Goal: Task Accomplishment & Management: Manage account settings

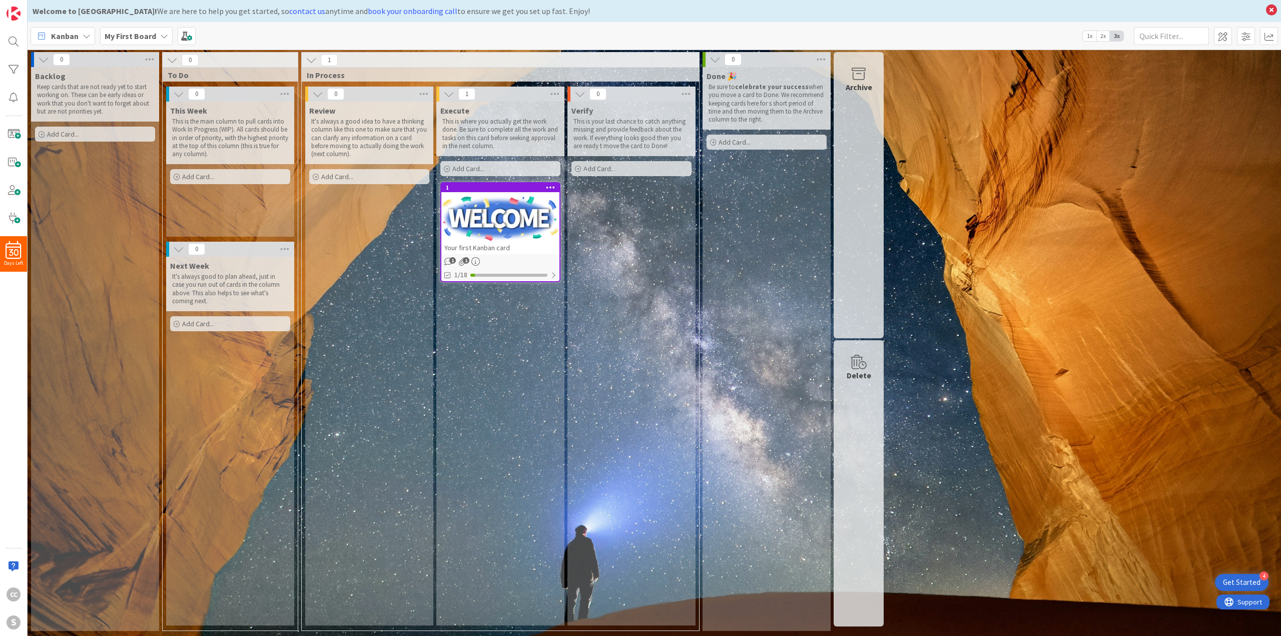
click at [107, 39] on b "My First Board" at bounding box center [131, 36] width 52 height 10
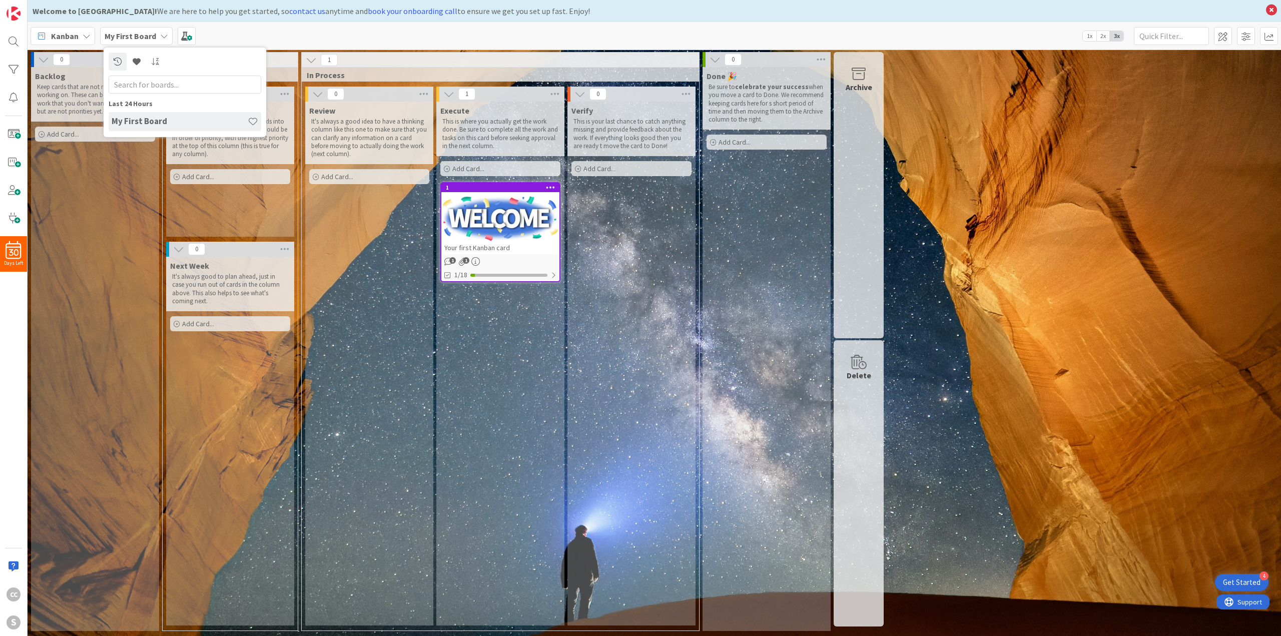
click at [72, 34] on span "Kanban" at bounding box center [65, 36] width 28 height 12
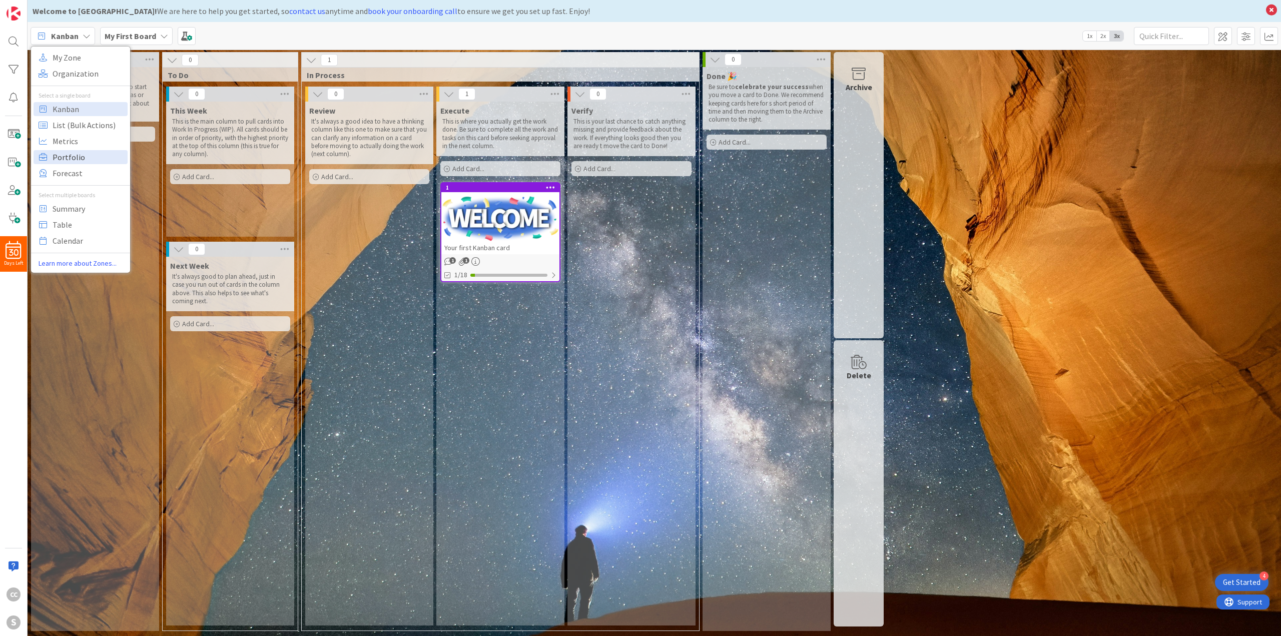
click at [85, 154] on span "Portfolio" at bounding box center [89, 157] width 72 height 15
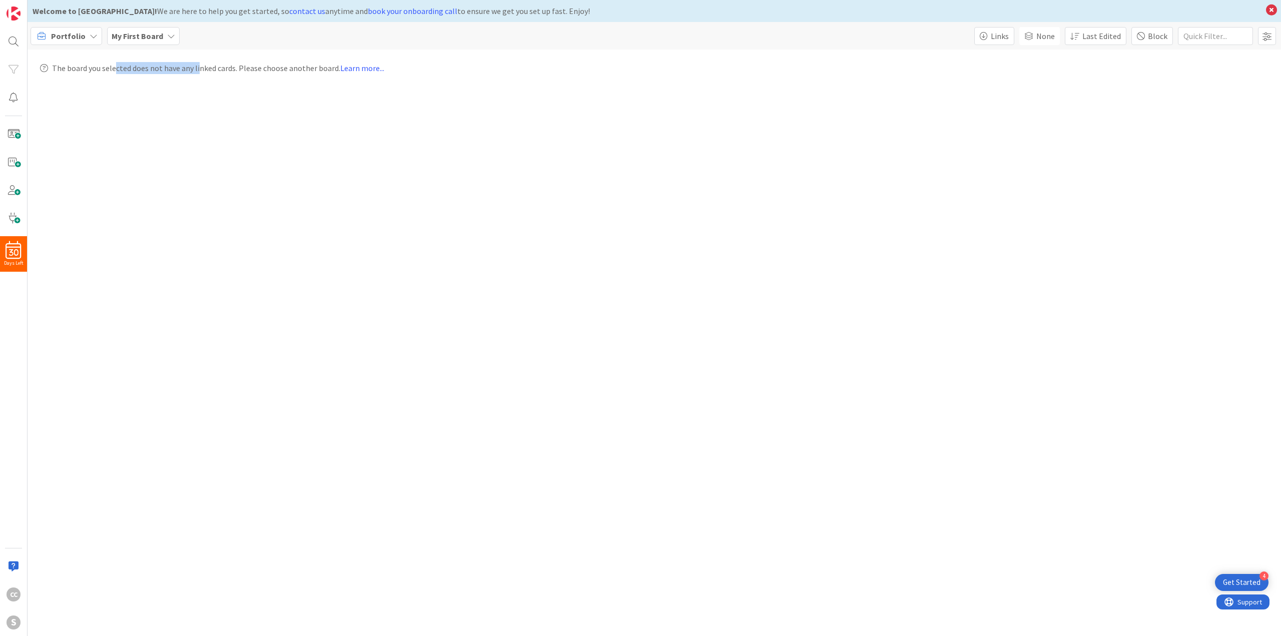
drag, startPoint x: 114, startPoint y: 69, endPoint x: 186, endPoint y: 71, distance: 72.6
click at [195, 73] on span "The board you selected does not have any linked cards. Please choose another bo…" at bounding box center [218, 68] width 332 height 12
click at [167, 73] on span "The board you selected does not have any linked cards. Please choose another bo…" at bounding box center [218, 68] width 332 height 12
click at [1004, 44] on button "Links" at bounding box center [994, 36] width 40 height 18
click at [1005, 40] on span "Links" at bounding box center [999, 36] width 19 height 12
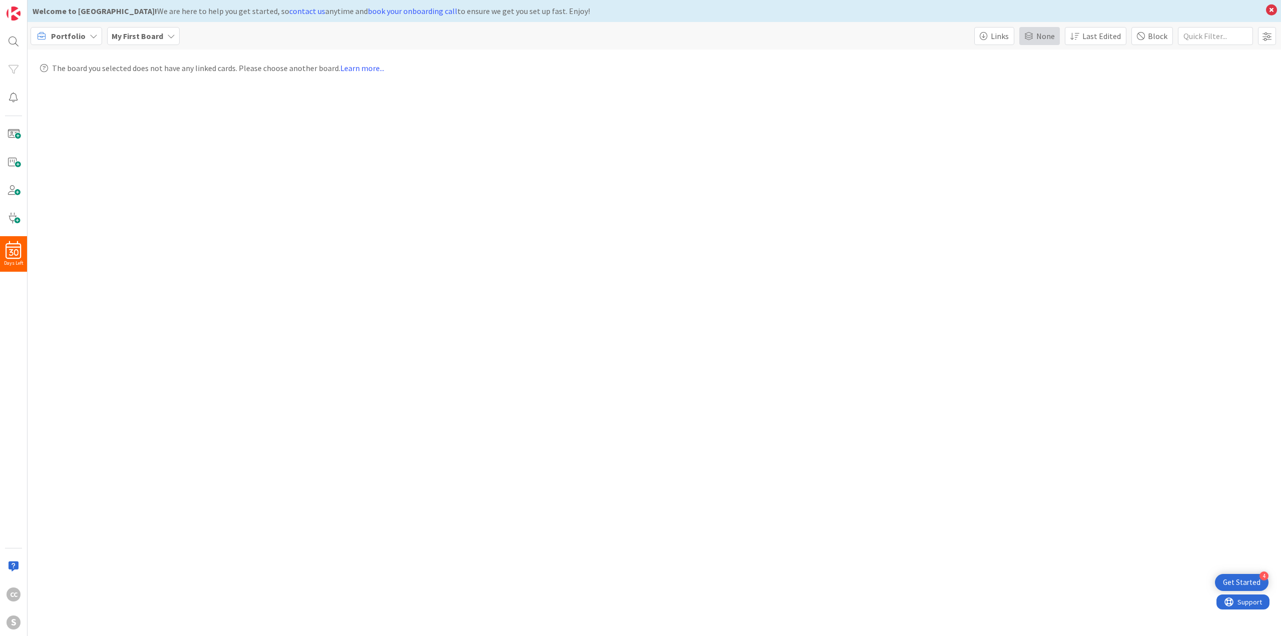
click at [1033, 34] on span at bounding box center [1028, 36] width 9 height 8
click at [1029, 37] on span at bounding box center [1027, 36] width 9 height 8
click at [1003, 31] on span "Links" at bounding box center [1000, 36] width 18 height 12
click at [1014, 78] on link "Children" at bounding box center [1015, 71] width 82 height 18
click at [993, 40] on button "Links" at bounding box center [994, 36] width 40 height 18
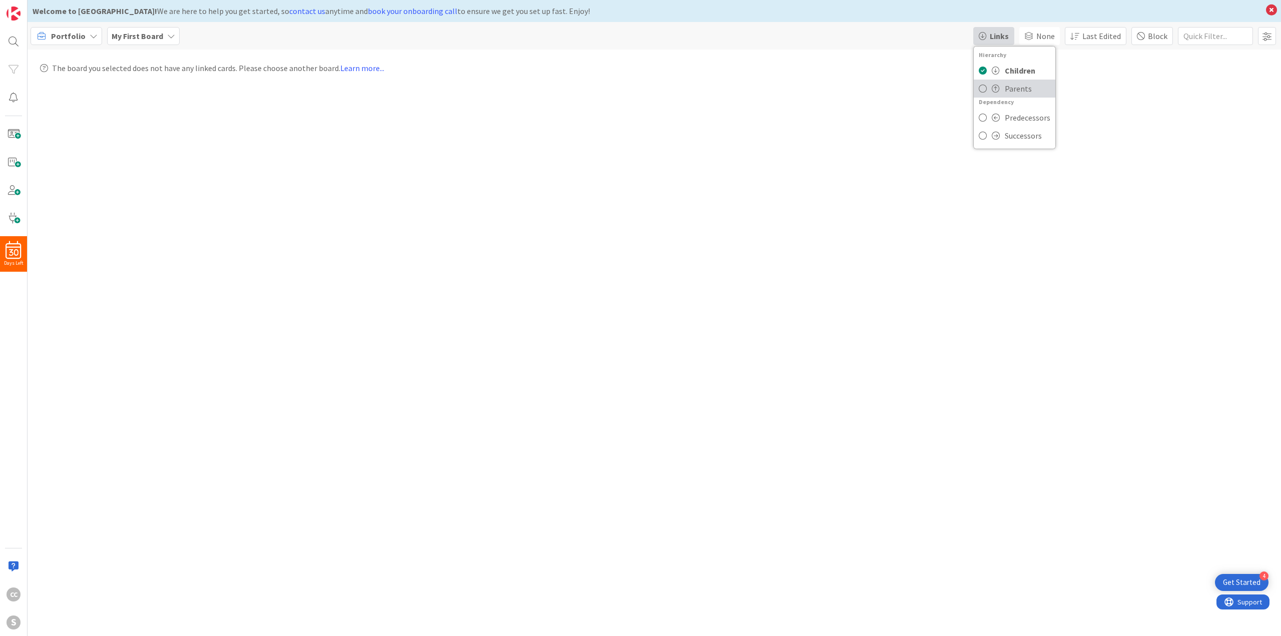
click at [1015, 91] on span "Parents" at bounding box center [1018, 89] width 27 height 12
click at [1000, 37] on span "Links" at bounding box center [1000, 36] width 18 height 12
click at [1010, 120] on span "Predecessors" at bounding box center [1028, 118] width 46 height 12
click at [984, 42] on button "Links" at bounding box center [994, 36] width 40 height 18
click at [995, 77] on link "Children" at bounding box center [1017, 71] width 86 height 18
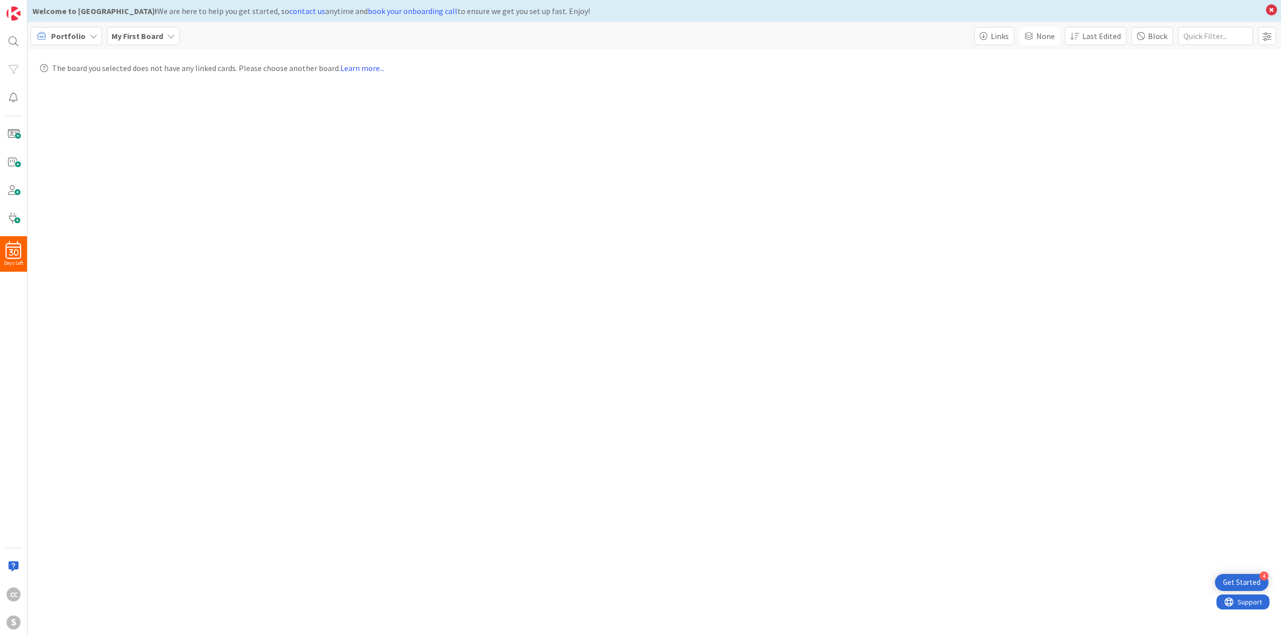
click at [121, 39] on b "My First Board" at bounding box center [138, 36] width 52 height 10
click at [121, 41] on span "My First Board" at bounding box center [138, 36] width 52 height 12
click at [80, 37] on span "Portfolio" at bounding box center [68, 36] width 35 height 12
click at [75, 176] on span "Forecast" at bounding box center [89, 173] width 72 height 15
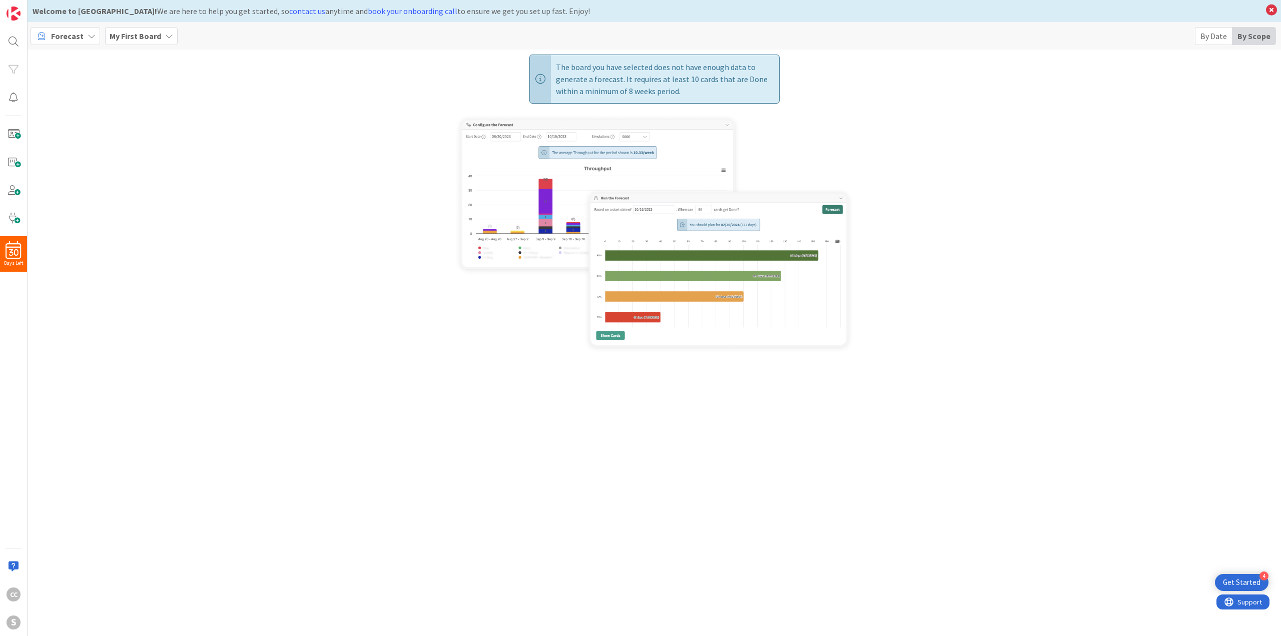
click at [80, 33] on span "Forecast" at bounding box center [67, 36] width 33 height 12
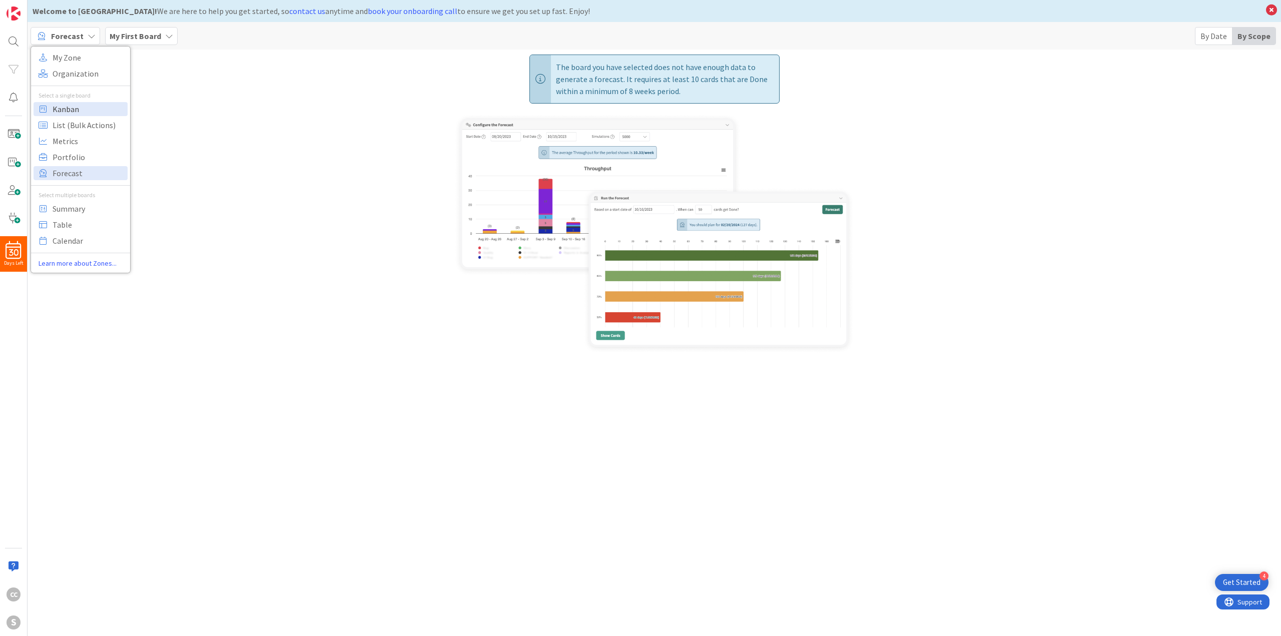
click at [86, 103] on span "Kanban" at bounding box center [89, 109] width 72 height 15
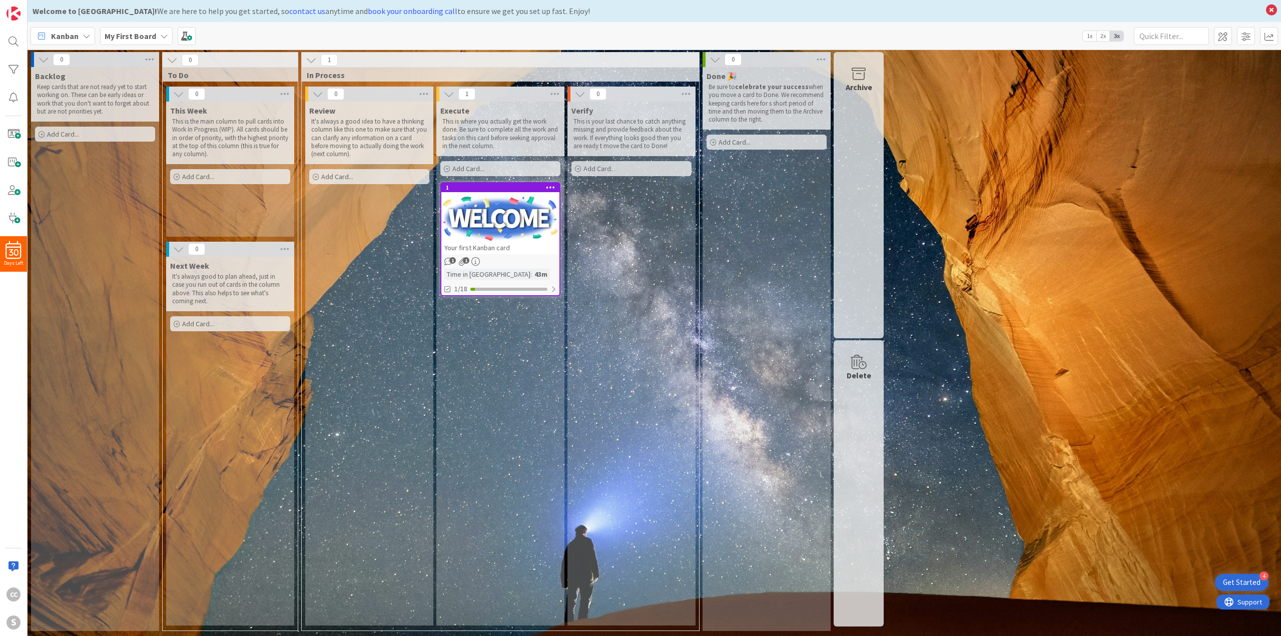
click at [204, 129] on p "This is the main column to pull cards into Work In Progress (WIP). All cards sh…" at bounding box center [230, 138] width 116 height 41
click at [204, 270] on span "Next Week" at bounding box center [189, 266] width 39 height 10
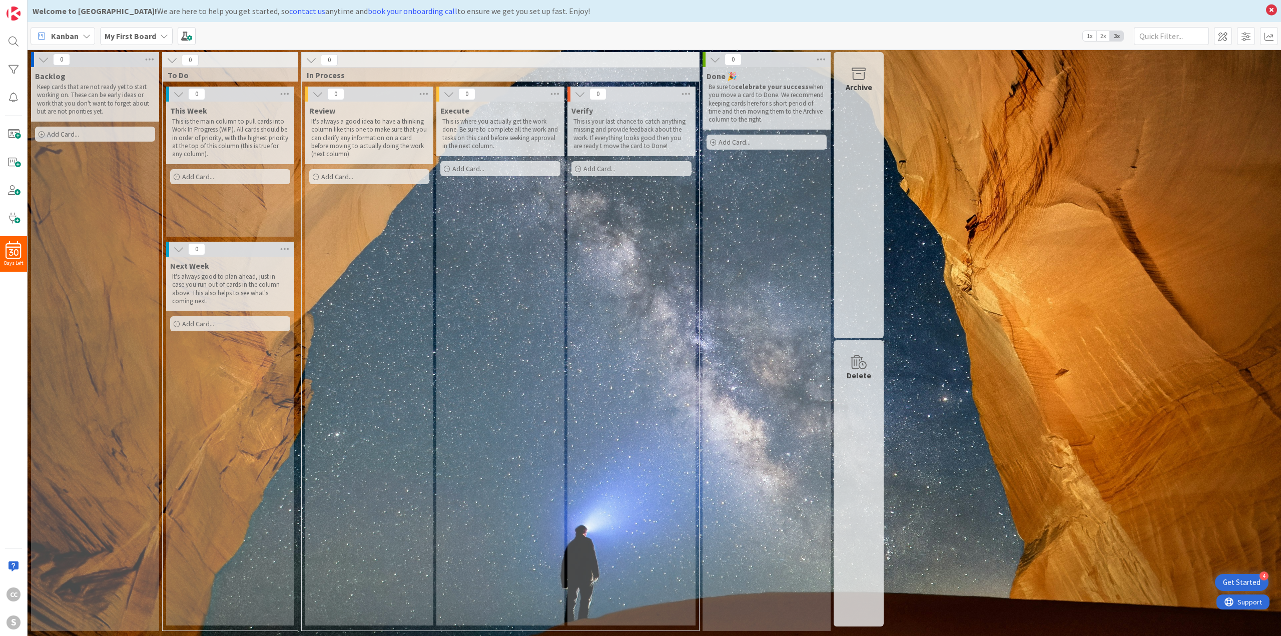
click at [104, 137] on div "Add Card..." at bounding box center [95, 134] width 120 height 15
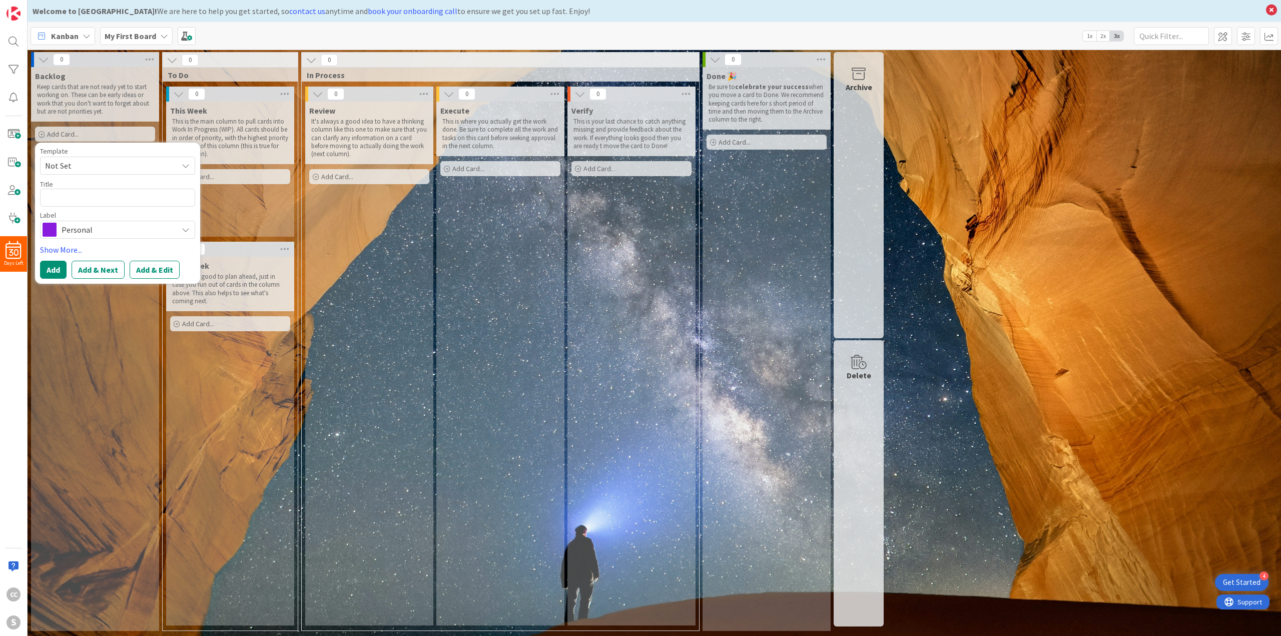
click at [108, 168] on span "Not Set" at bounding box center [107, 165] width 125 height 13
click at [89, 233] on span "Personal" at bounding box center [117, 230] width 111 height 14
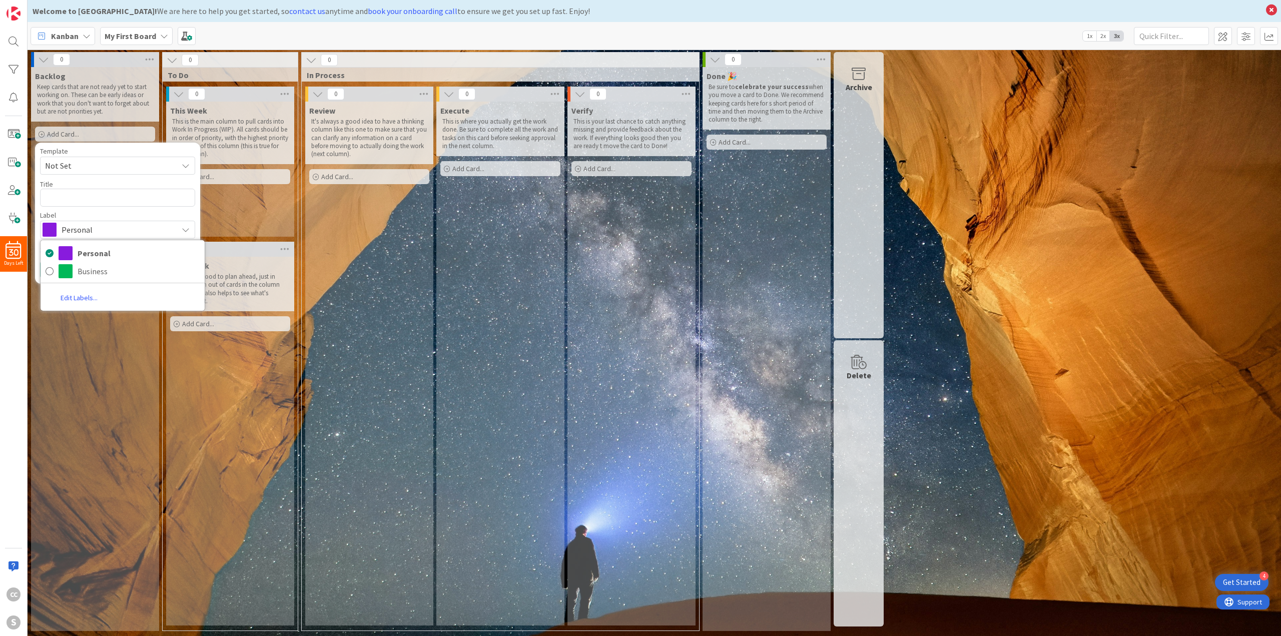
click at [89, 233] on span "Personal" at bounding box center [117, 230] width 111 height 14
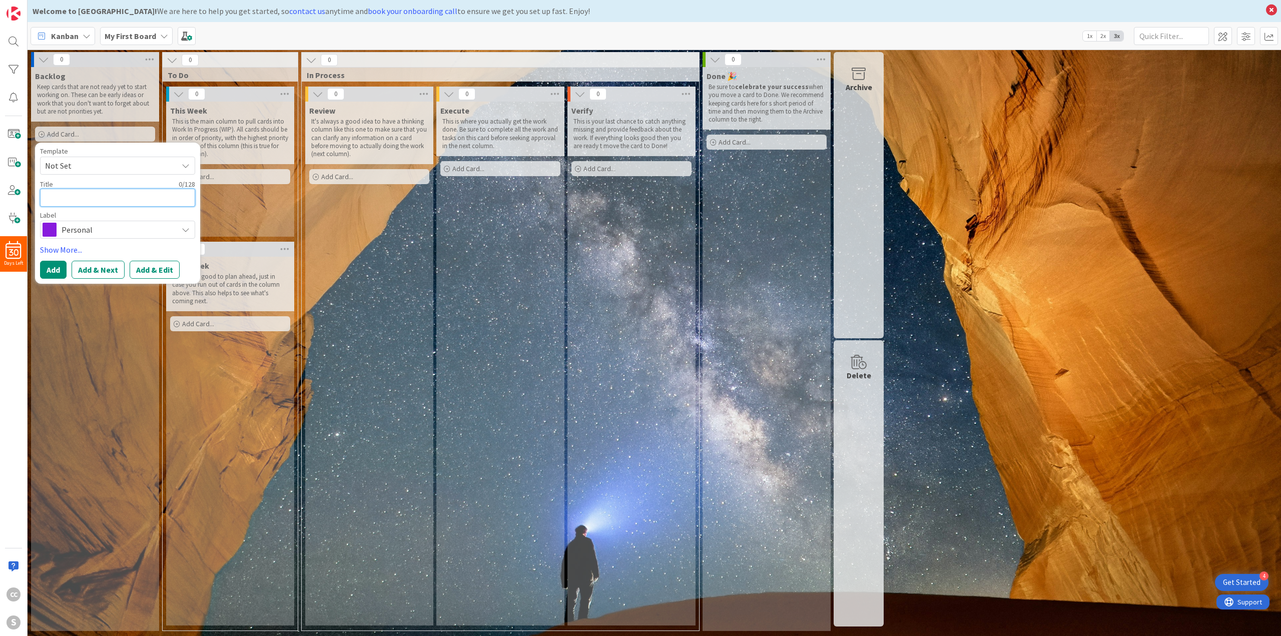
click at [104, 196] on textarea at bounding box center [117, 198] width 155 height 18
type textarea "x"
type textarea "a"
click at [48, 270] on button "Add" at bounding box center [53, 270] width 27 height 18
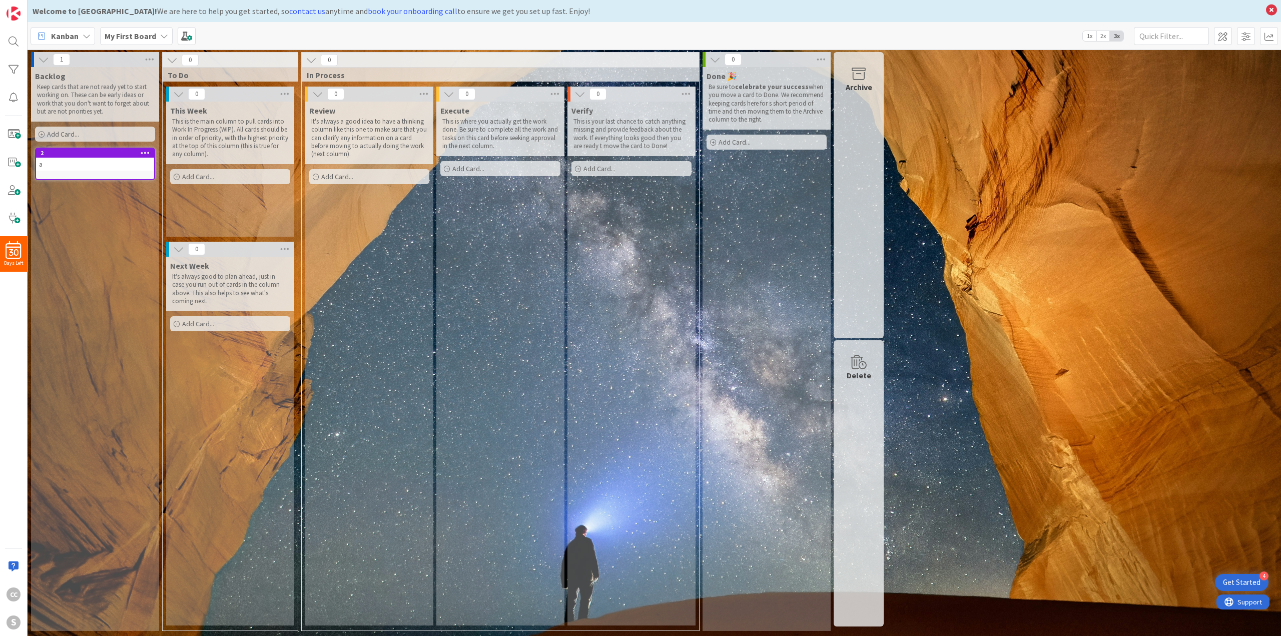
click at [130, 168] on div "a" at bounding box center [95, 164] width 118 height 13
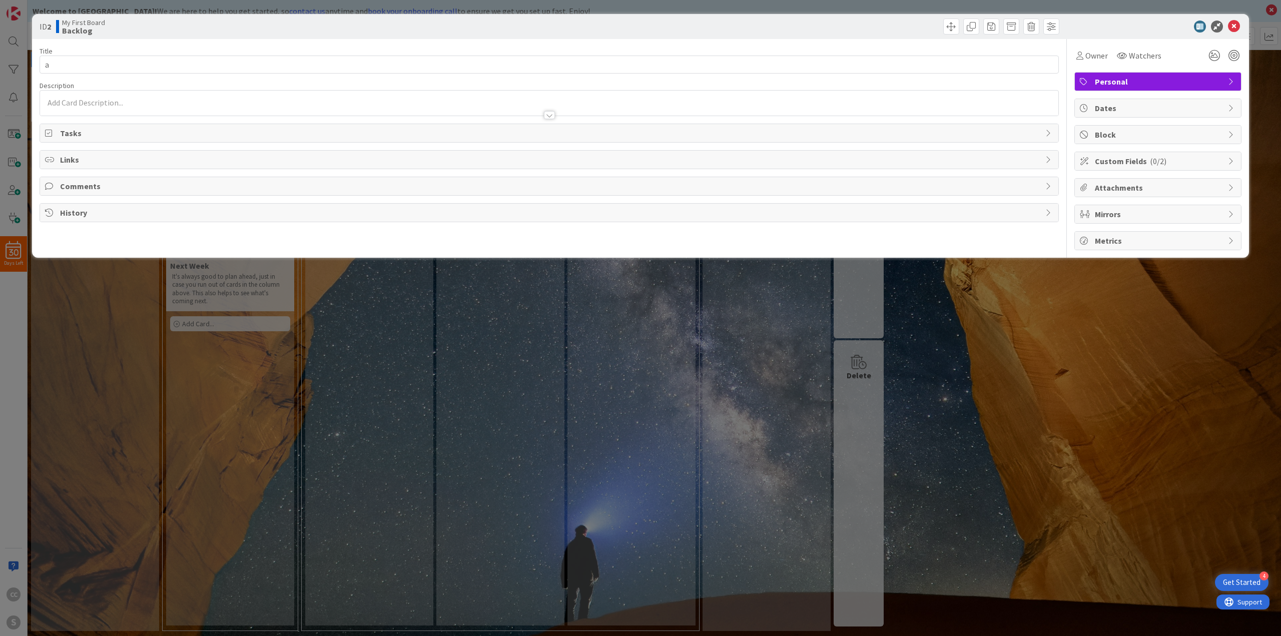
click at [71, 300] on div "ID 2 My First Board Backlog Title 1 / 128 a Description Owner Watchers Personal…" at bounding box center [640, 318] width 1281 height 636
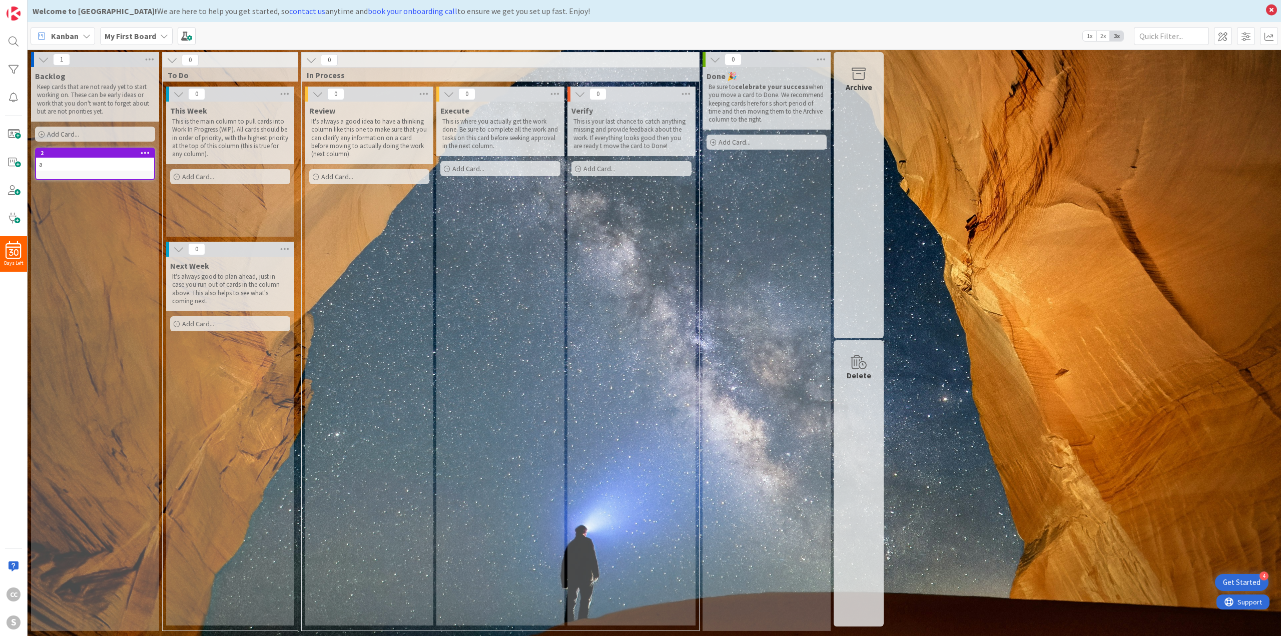
click at [104, 160] on div "a" at bounding box center [95, 164] width 118 height 13
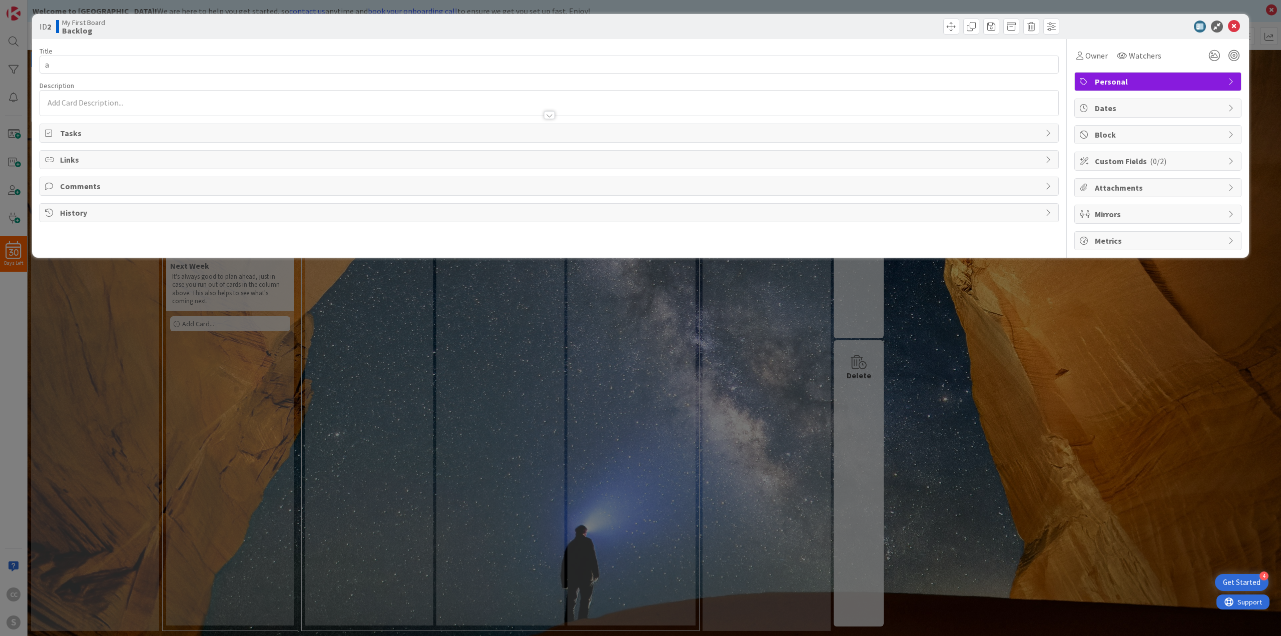
click at [104, 133] on span "Tasks" at bounding box center [550, 133] width 980 height 12
click at [85, 167] on div "Links" at bounding box center [549, 160] width 1018 height 18
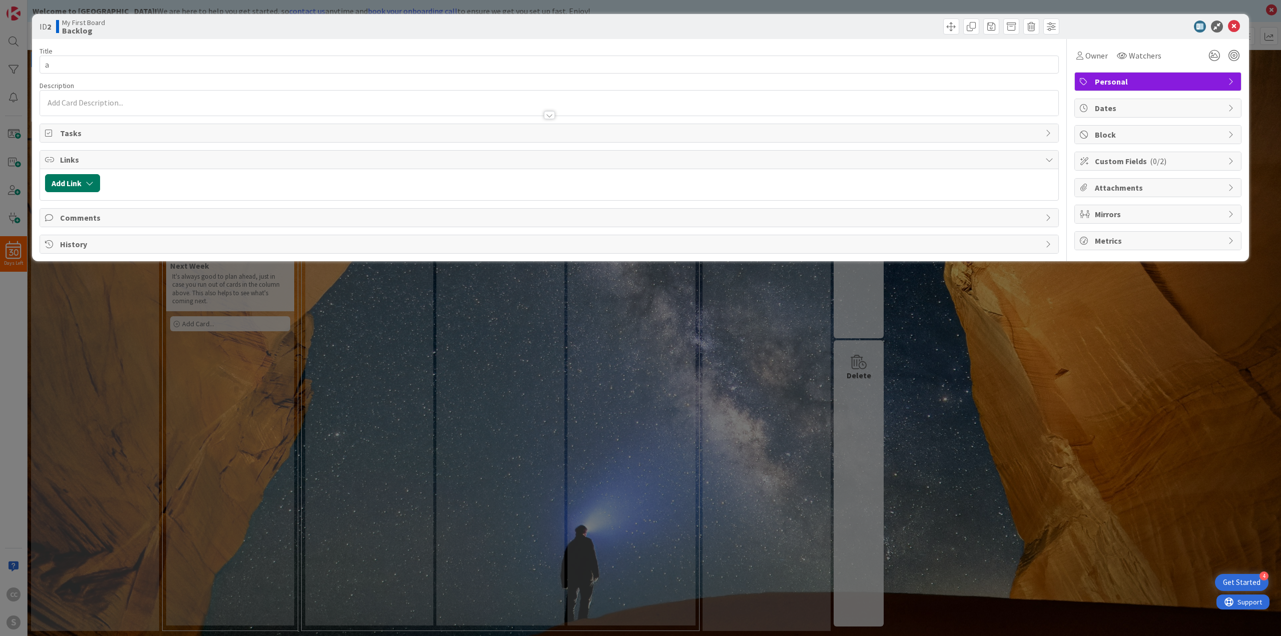
click at [79, 180] on button "Add Link" at bounding box center [72, 183] width 55 height 18
click at [78, 230] on div "New Existing Current Board" at bounding box center [120, 245] width 140 height 64
click at [101, 216] on div "New" at bounding box center [86, 221] width 70 height 17
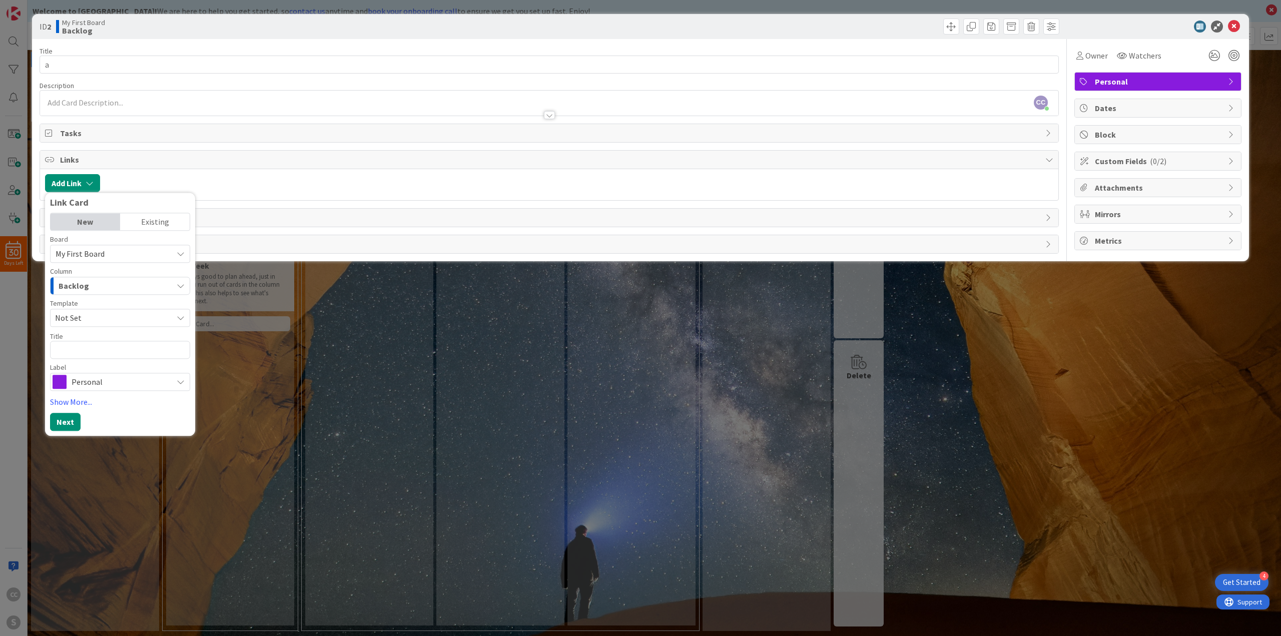
click at [87, 281] on div "Backlog" at bounding box center [114, 286] width 117 height 16
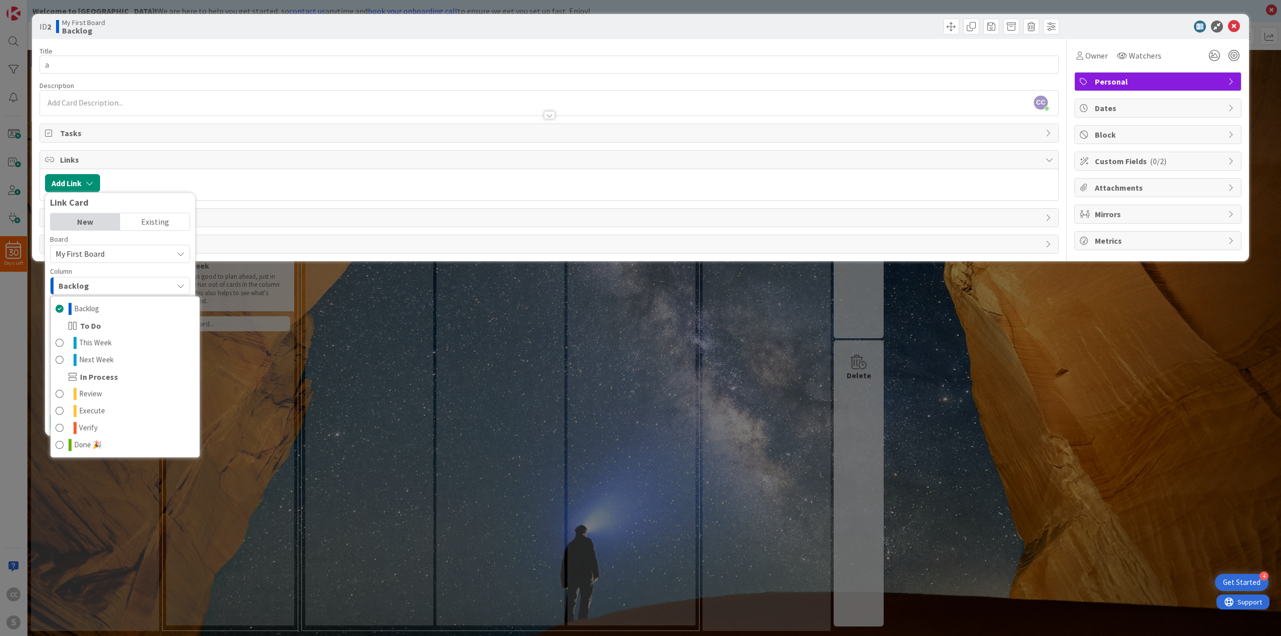
click at [87, 281] on div "Backlog" at bounding box center [114, 286] width 117 height 16
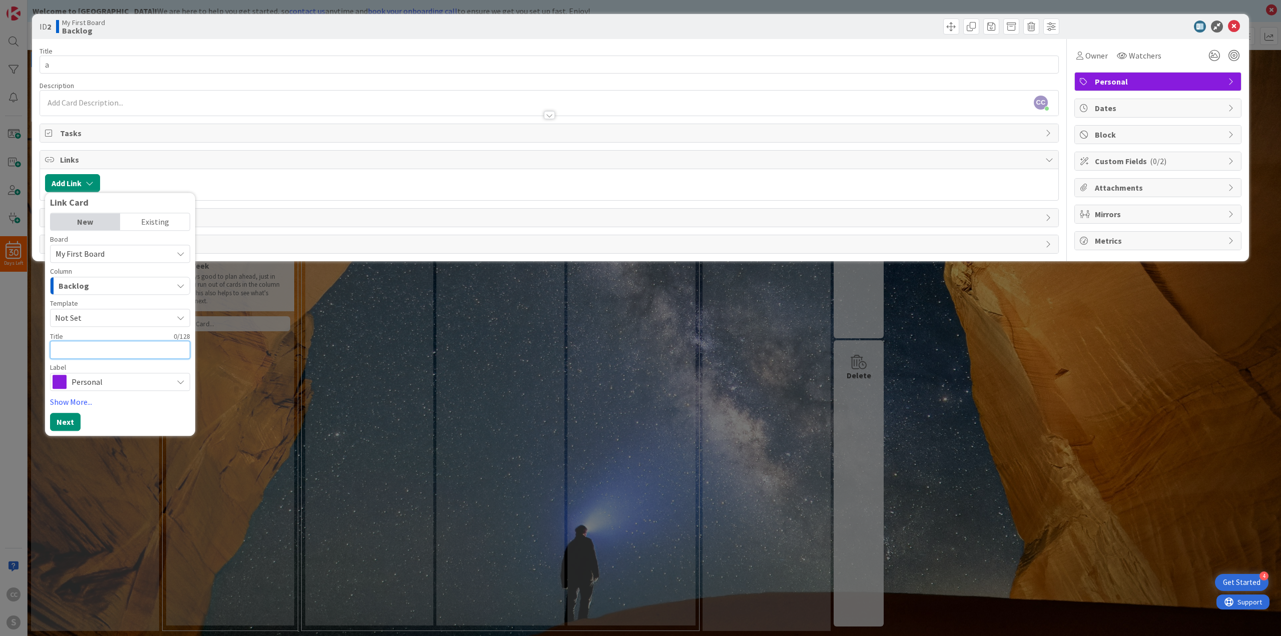
click at [93, 351] on textarea at bounding box center [120, 350] width 140 height 18
type textarea "x"
type textarea "b"
click at [71, 417] on button "Next" at bounding box center [65, 422] width 31 height 18
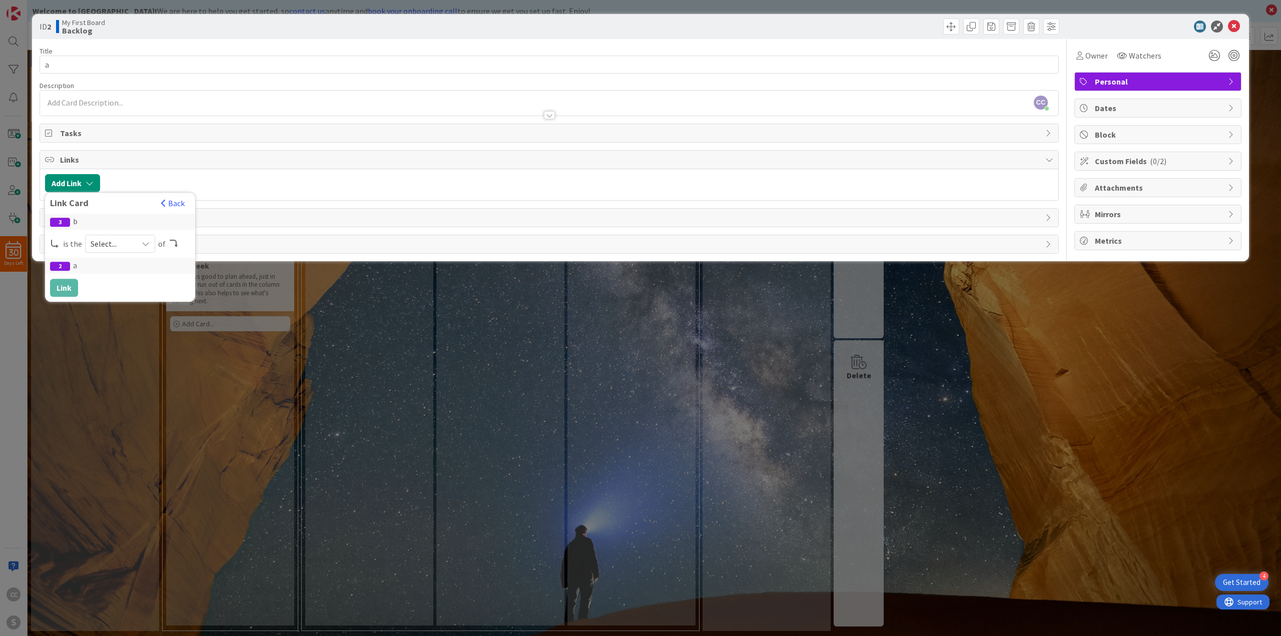
click at [331, 340] on div "ID 2 My First Board Backlog Title 1 / 128 a Description CC [PERSON_NAME] just j…" at bounding box center [640, 318] width 1281 height 636
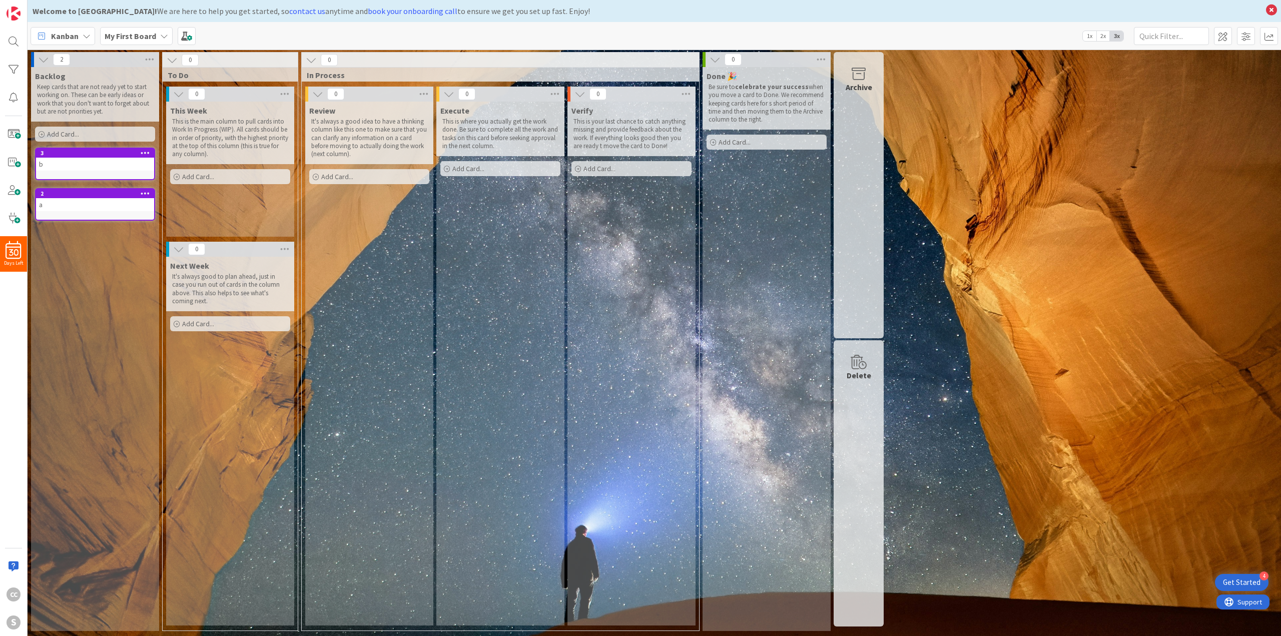
click at [139, 37] on b "My First Board" at bounding box center [131, 36] width 52 height 10
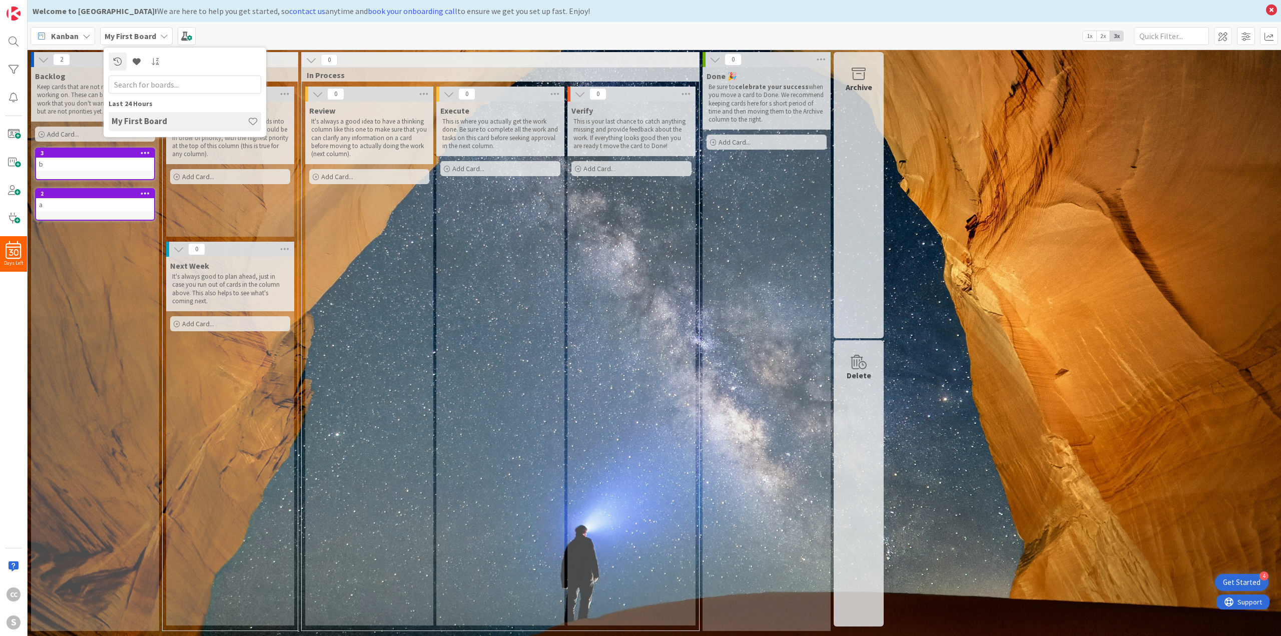
click at [70, 39] on span "Kanban" at bounding box center [65, 36] width 28 height 12
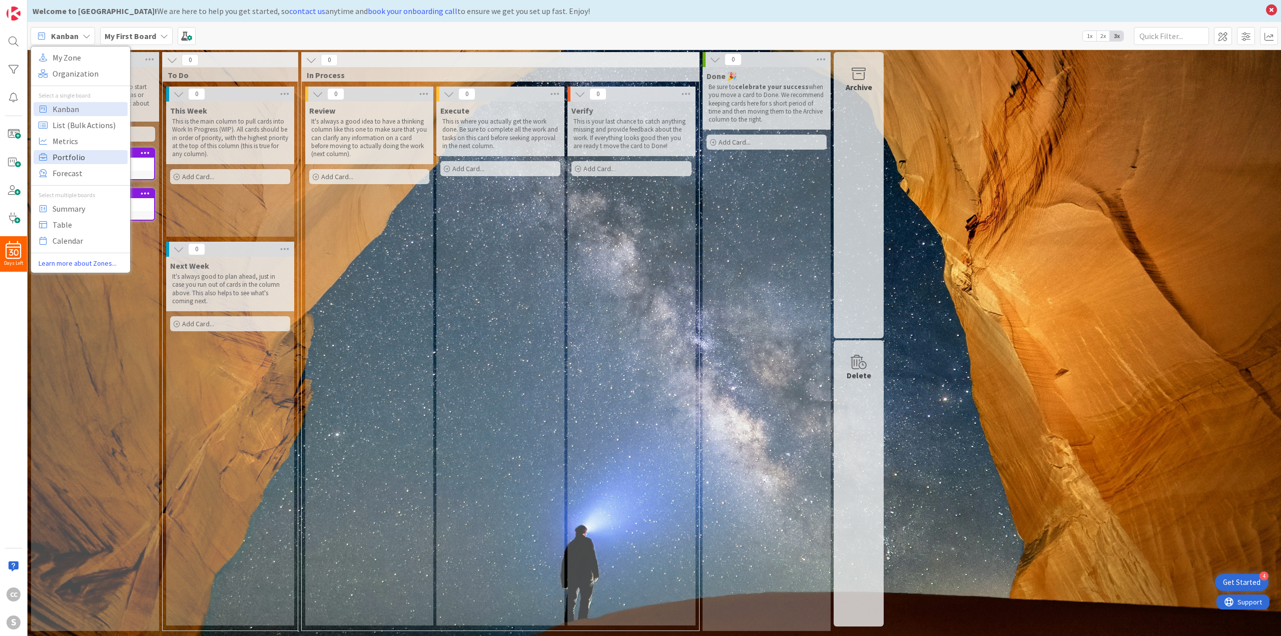
click at [82, 161] on span "Portfolio" at bounding box center [89, 157] width 72 height 15
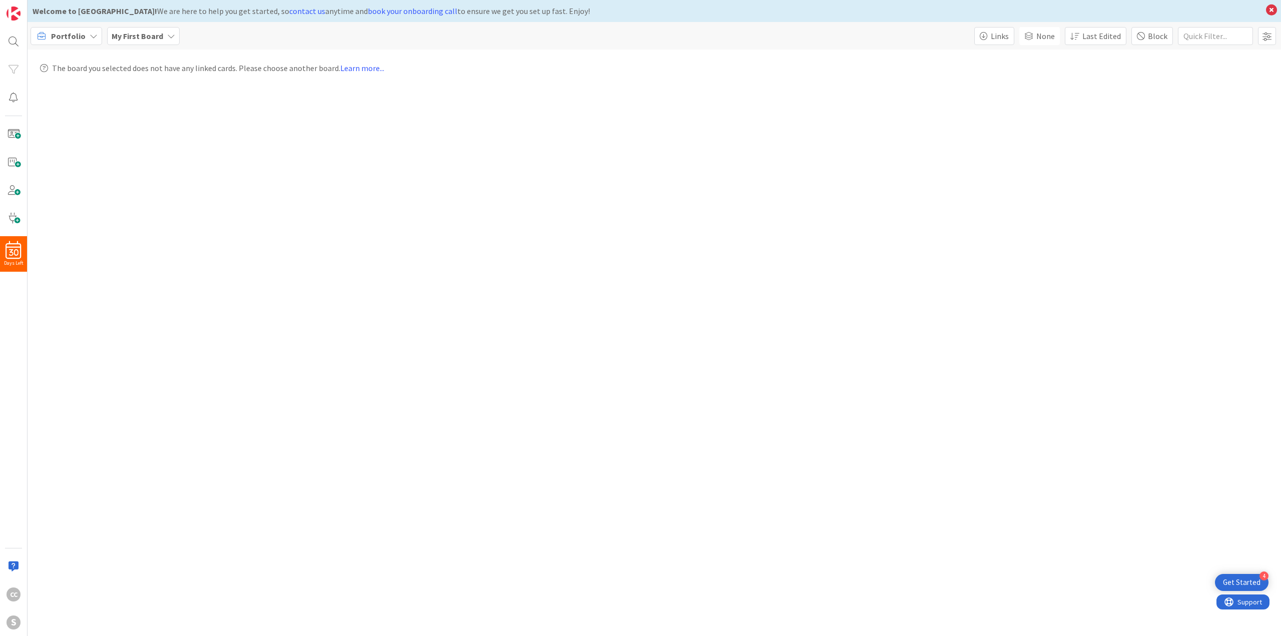
click at [164, 90] on div "The board you selected does not have any linked cards. Please choose another bo…" at bounding box center [654, 72] width 1253 height 45
click at [989, 43] on button "Links" at bounding box center [994, 36] width 40 height 18
click at [991, 41] on button "Links" at bounding box center [993, 36] width 41 height 18
click at [356, 66] on link "Learn more..." at bounding box center [362, 68] width 44 height 10
click at [41, 41] on icon at bounding box center [41, 36] width 13 height 13
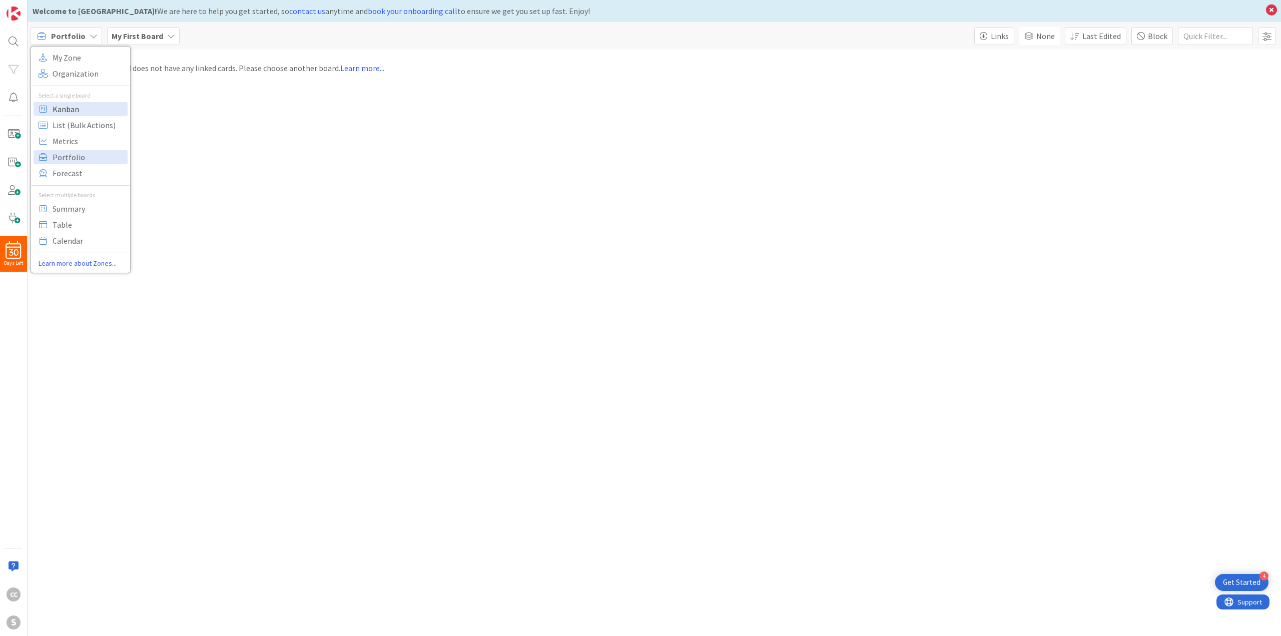
click at [75, 108] on span "Kanban" at bounding box center [89, 109] width 72 height 15
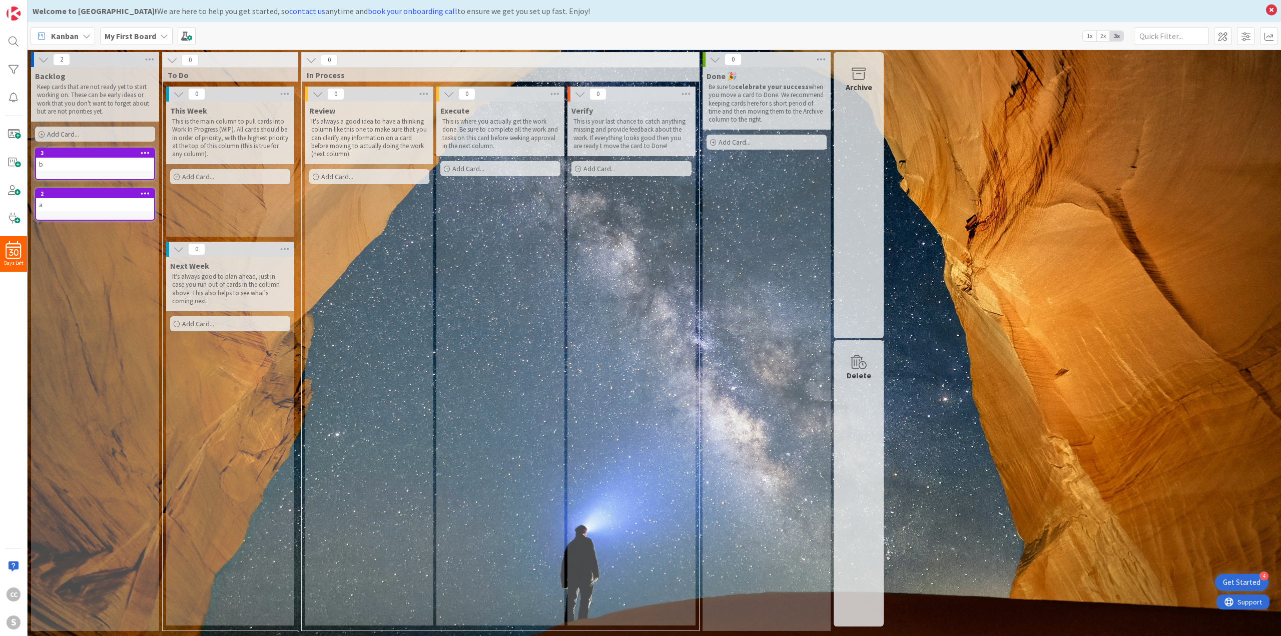
click at [81, 209] on div "a" at bounding box center [95, 204] width 118 height 13
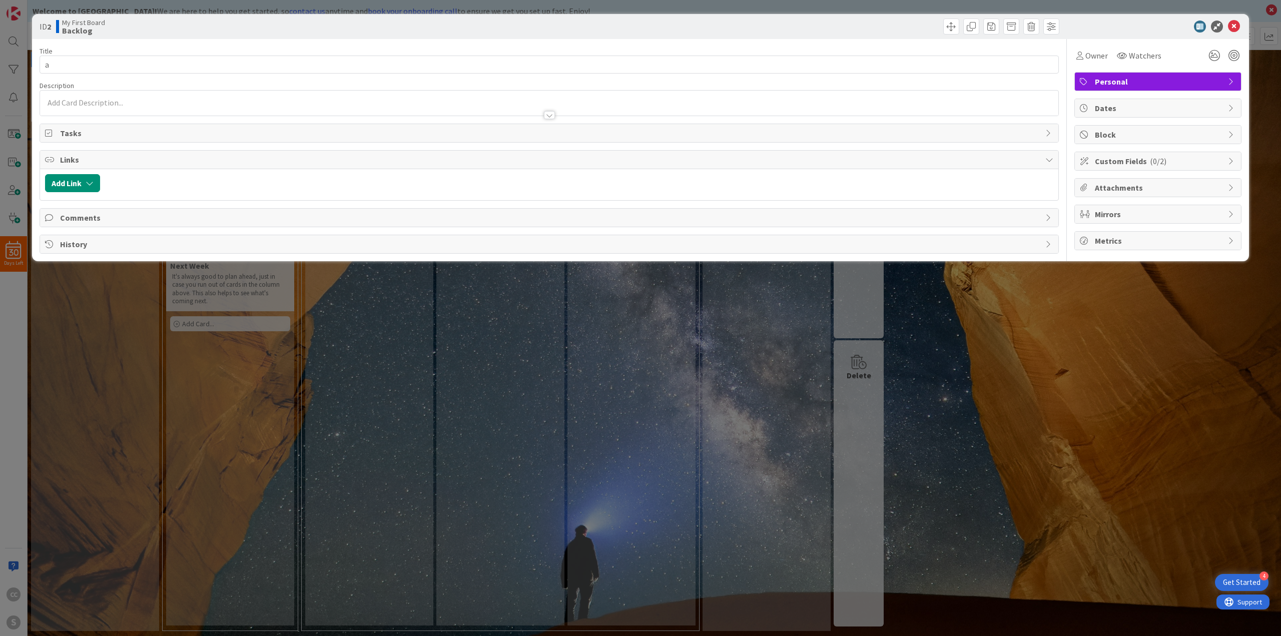
click at [86, 342] on div "ID 2 My First Board Backlog Title 1 / 128 a Description Owner Watchers Personal…" at bounding box center [640, 318] width 1281 height 636
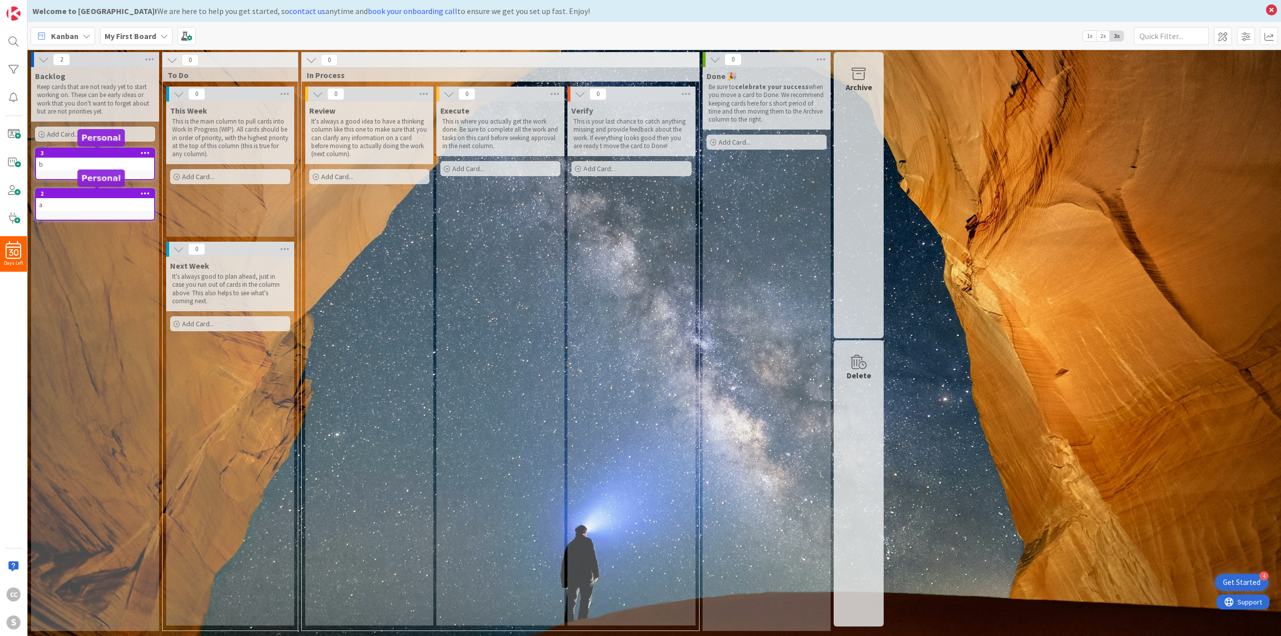
click at [94, 145] on div "Backlog Keep cards that are not ready yet to start working on. These can be ear…" at bounding box center [95, 349] width 128 height 564
click at [80, 160] on div "b" at bounding box center [95, 164] width 118 height 13
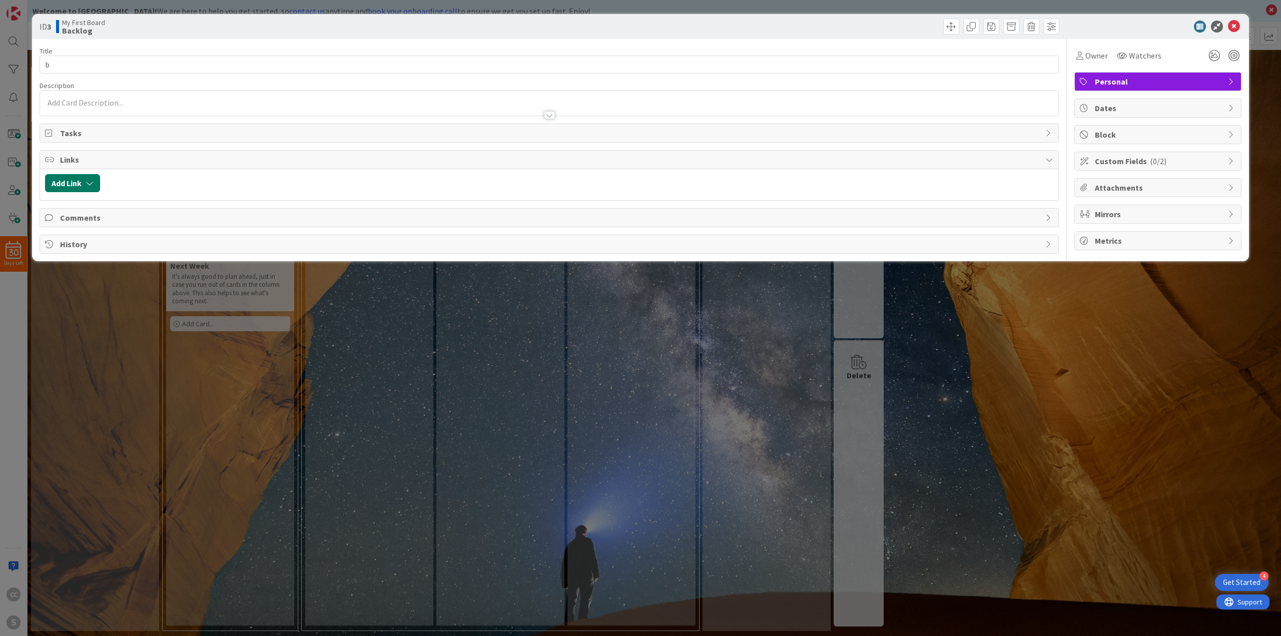
click at [73, 188] on button "Add Link" at bounding box center [72, 183] width 55 height 18
click at [91, 223] on div "New" at bounding box center [86, 221] width 70 height 17
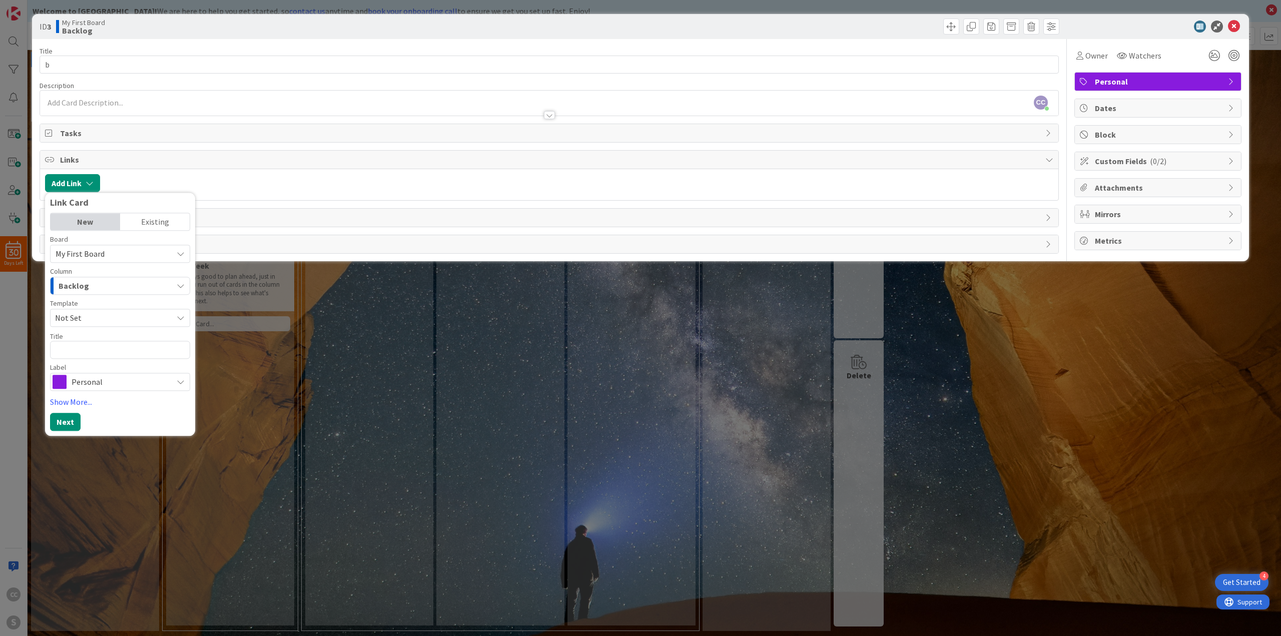
click at [139, 219] on div "Existing" at bounding box center [155, 221] width 70 height 17
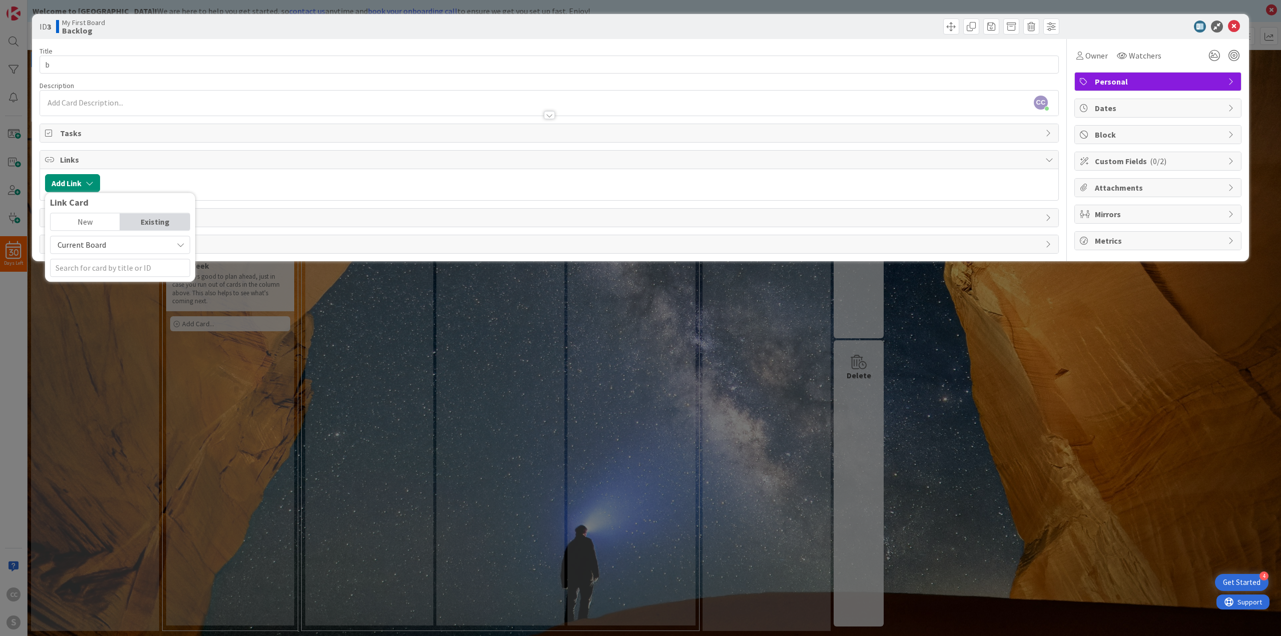
click at [105, 245] on span "Current Board" at bounding box center [112, 245] width 112 height 14
click at [103, 250] on span "Current Board" at bounding box center [112, 245] width 112 height 14
drag, startPoint x: 100, startPoint y: 252, endPoint x: 97, endPoint y: 257, distance: 5.4
click at [99, 253] on div "Current Board Current Board All Boards" at bounding box center [120, 256] width 140 height 41
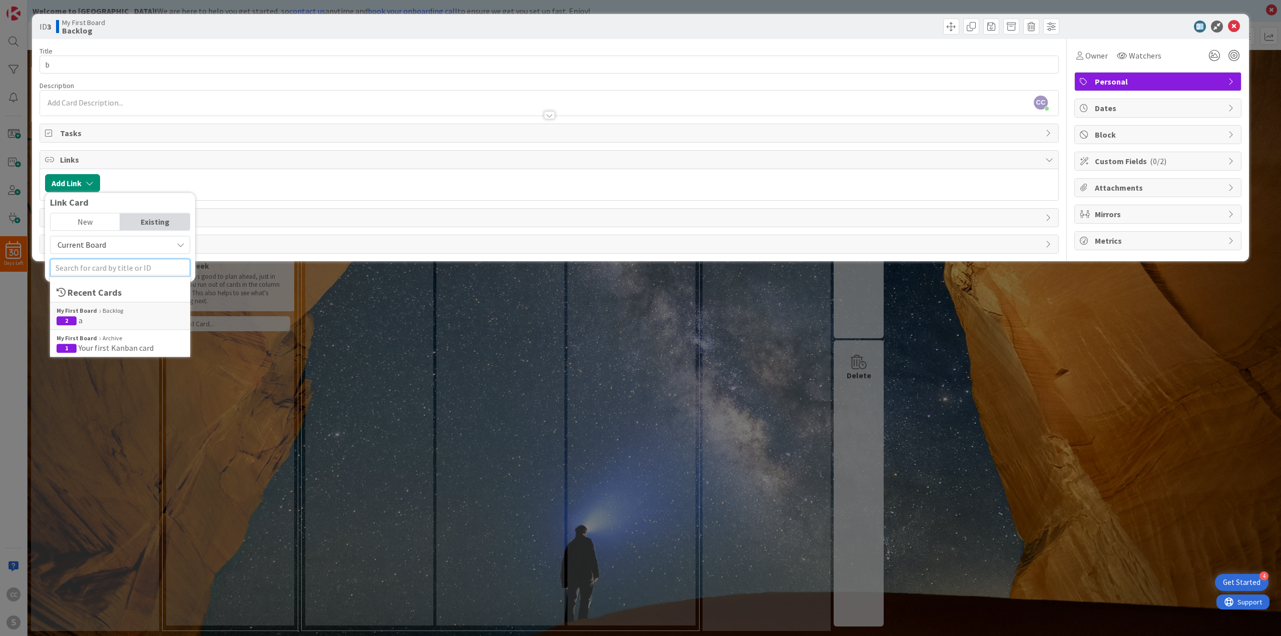
click at [94, 261] on input "text" at bounding box center [120, 268] width 140 height 18
click at [142, 307] on div "My First Board Backlog" at bounding box center [120, 310] width 127 height 9
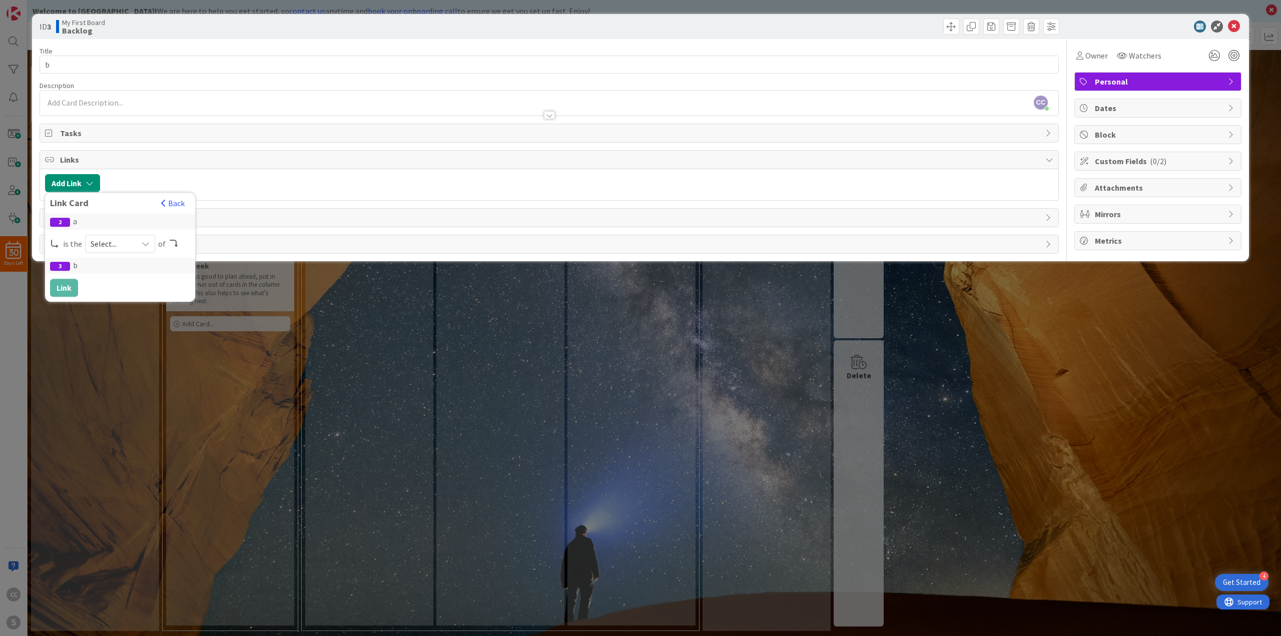
click at [114, 242] on span "Select..." at bounding box center [112, 244] width 42 height 14
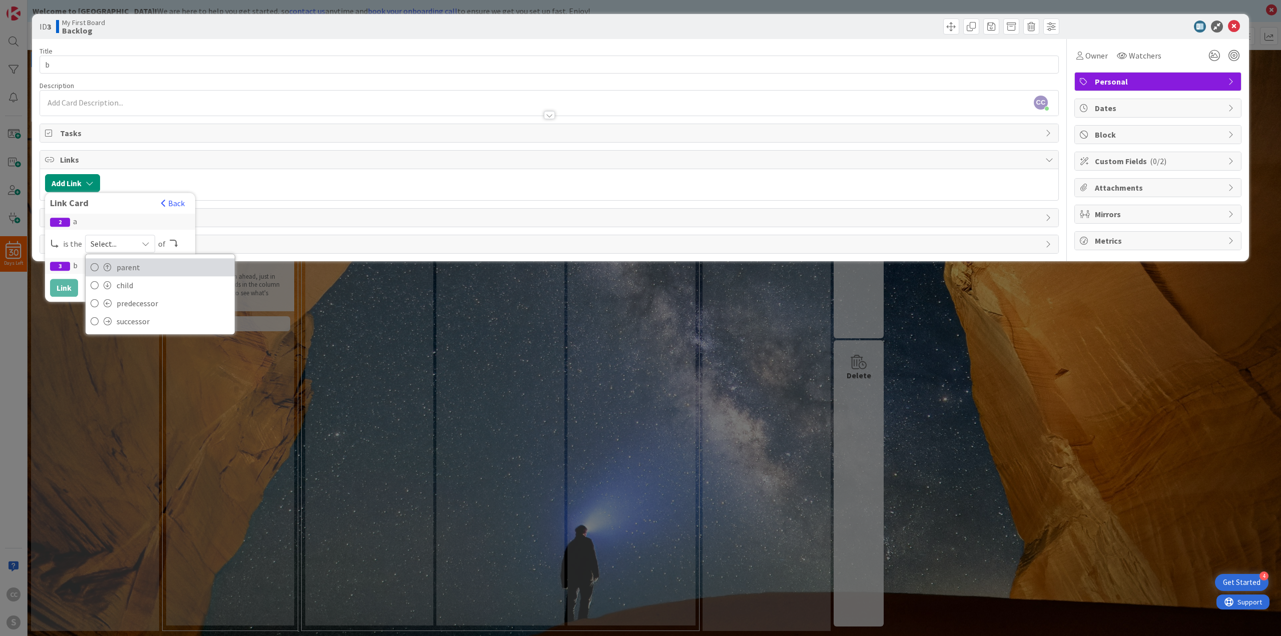
click at [148, 268] on span "parent" at bounding box center [173, 267] width 113 height 15
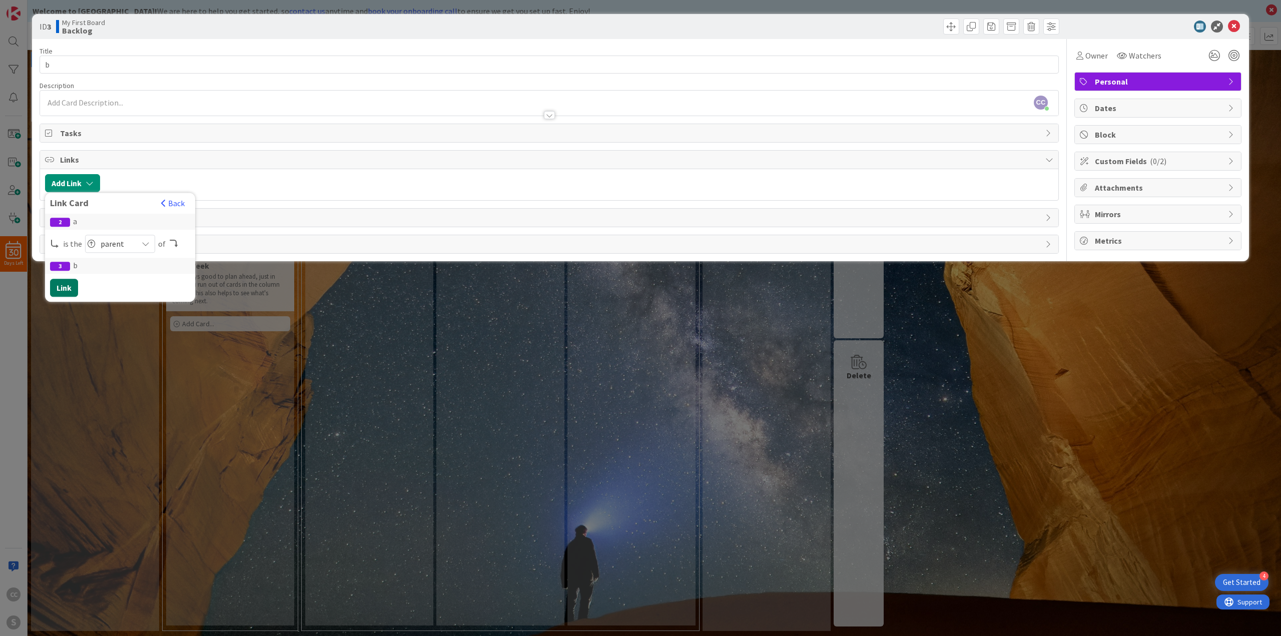
click at [61, 291] on button "Link" at bounding box center [64, 288] width 28 height 18
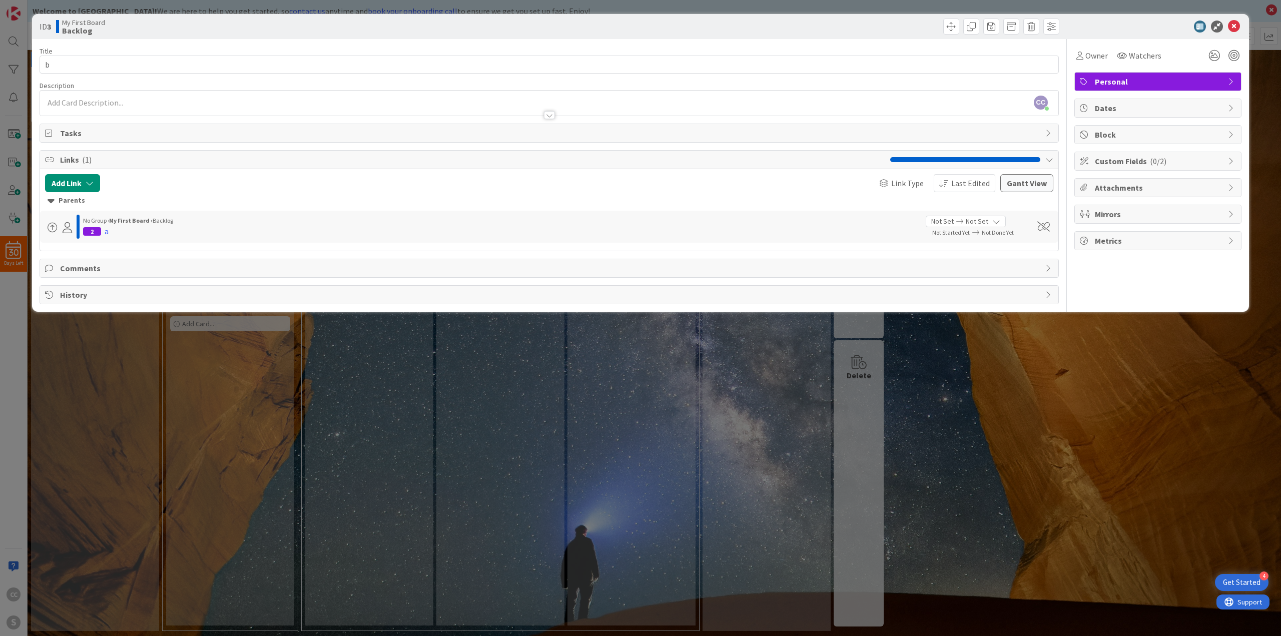
click at [63, 360] on div "ID 3 My First Board Backlog Title 1 / 128 b Description CC [PERSON_NAME] just j…" at bounding box center [640, 318] width 1281 height 636
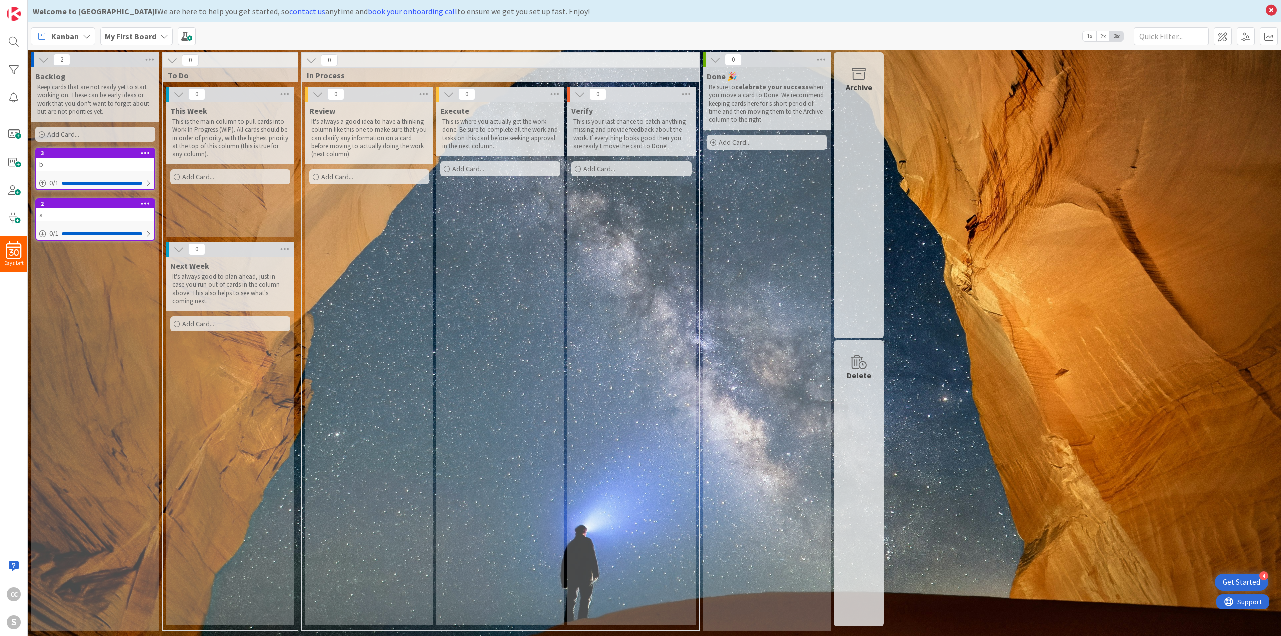
click at [136, 33] on b "My First Board" at bounding box center [131, 36] width 52 height 10
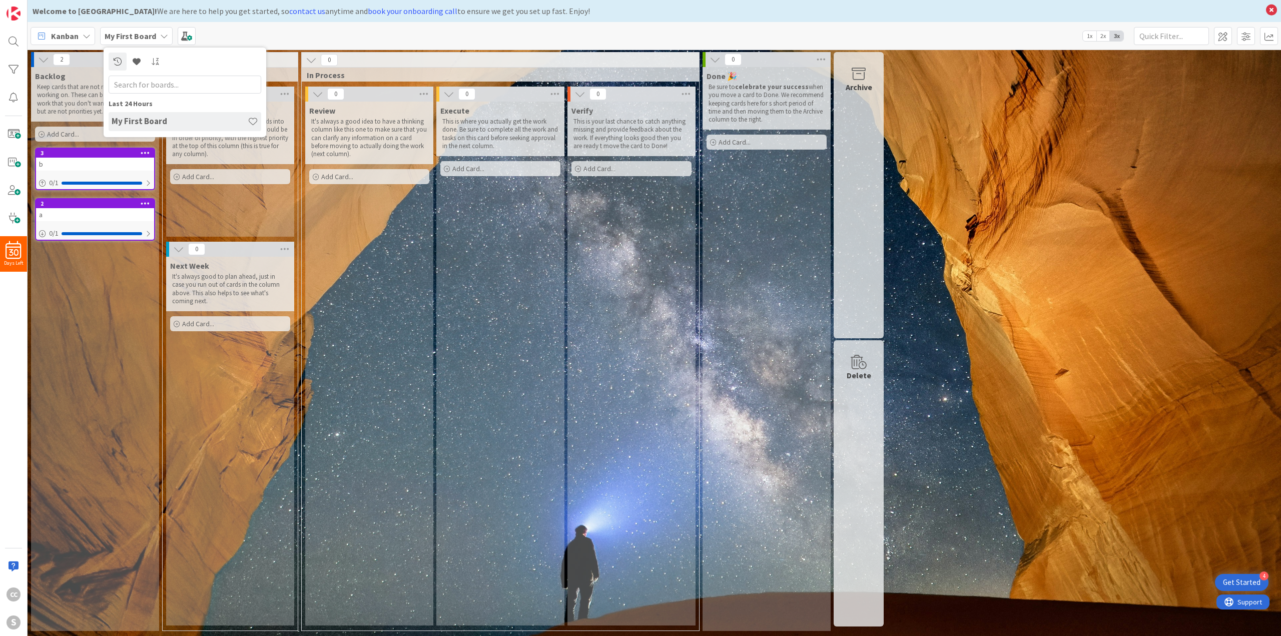
click at [94, 35] on div "Kanban" at bounding box center [63, 36] width 65 height 18
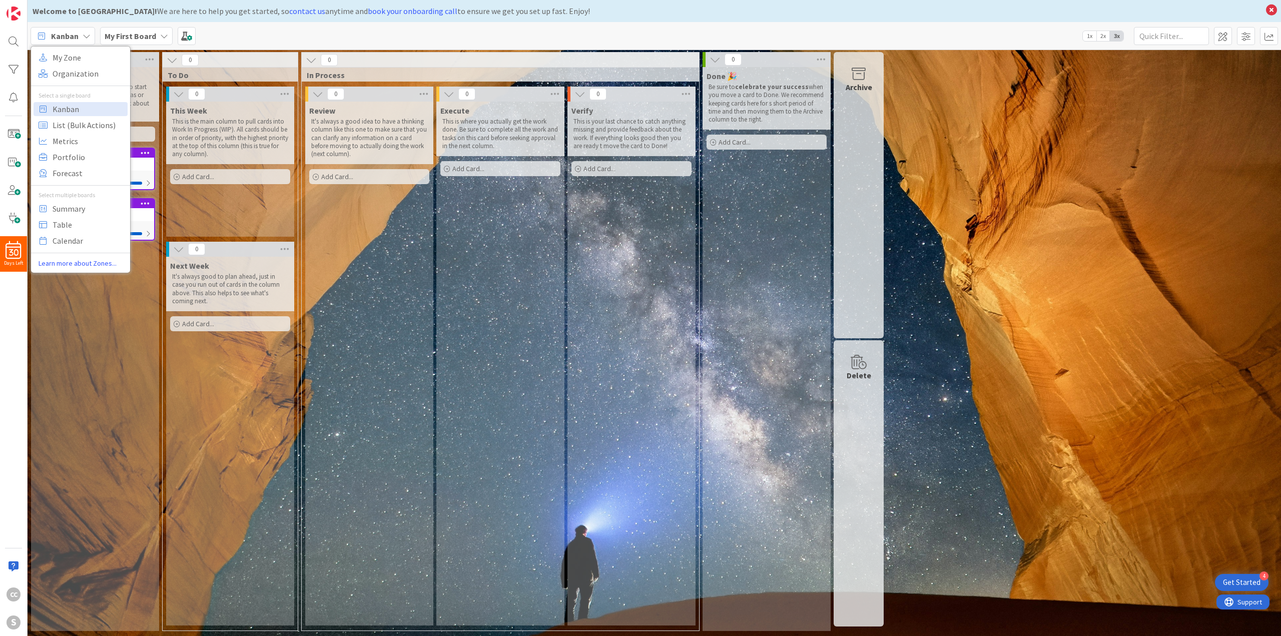
click at [86, 35] on icon at bounding box center [87, 36] width 8 height 8
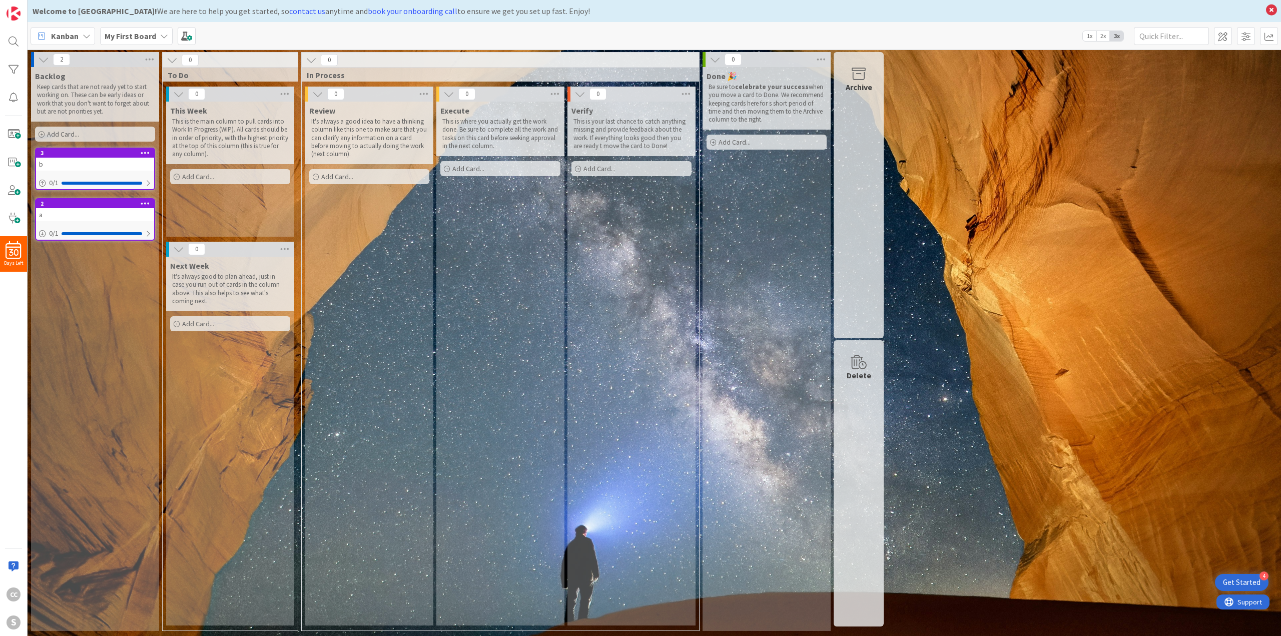
click at [86, 36] on icon at bounding box center [87, 36] width 8 height 8
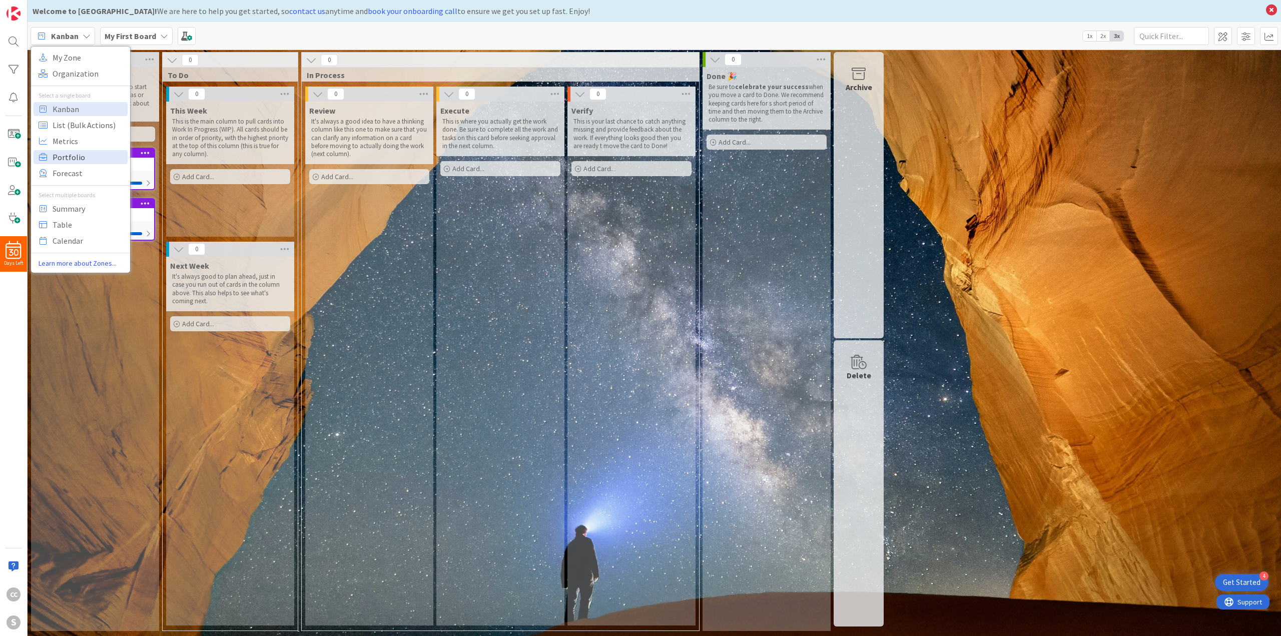
click at [80, 153] on span "Portfolio" at bounding box center [89, 157] width 72 height 15
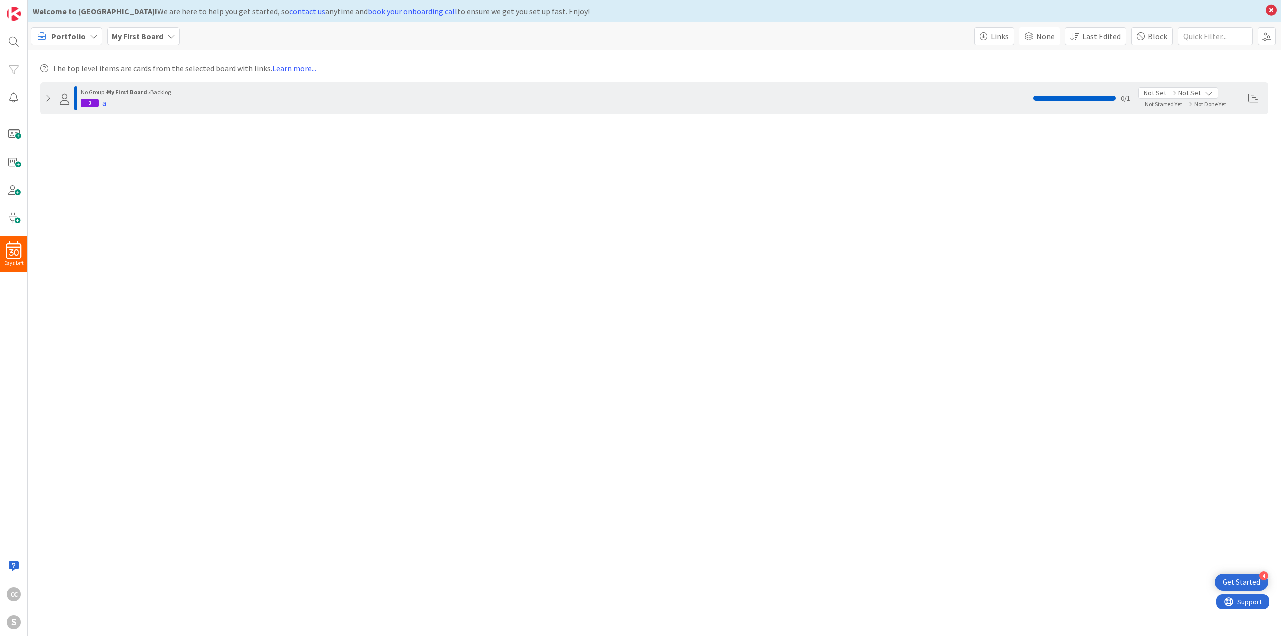
click at [49, 98] on icon at bounding box center [49, 98] width 8 height 8
click at [63, 135] on span at bounding box center [63, 133] width 10 height 10
drag, startPoint x: 815, startPoint y: 159, endPoint x: 1128, endPoint y: 110, distance: 316.5
click at [833, 194] on div "Portfolio My First Board Links None Last Edited Block No Group › My First Board…" at bounding box center [654, 329] width 1253 height 614
click at [1188, 92] on span "Not Set" at bounding box center [1189, 93] width 23 height 11
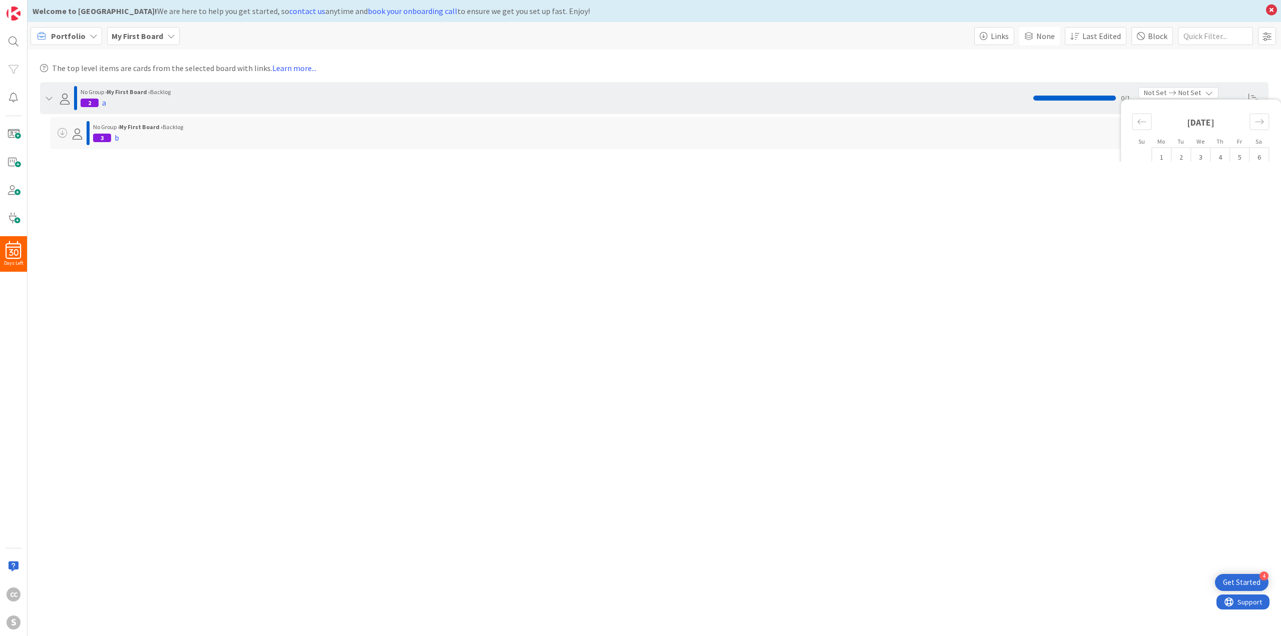
click at [1166, 93] on icon at bounding box center [1172, 93] width 12 height 7
click at [1254, 95] on span at bounding box center [1253, 98] width 10 height 10
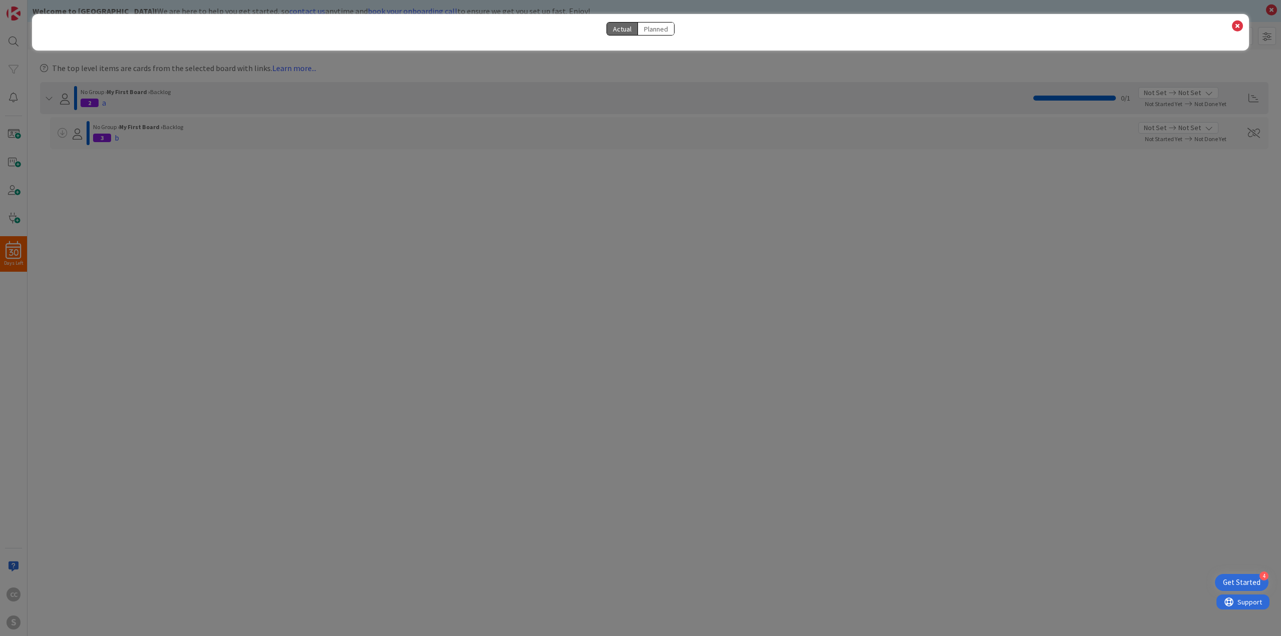
click at [648, 28] on button "Planned" at bounding box center [655, 29] width 37 height 14
select select "View all"
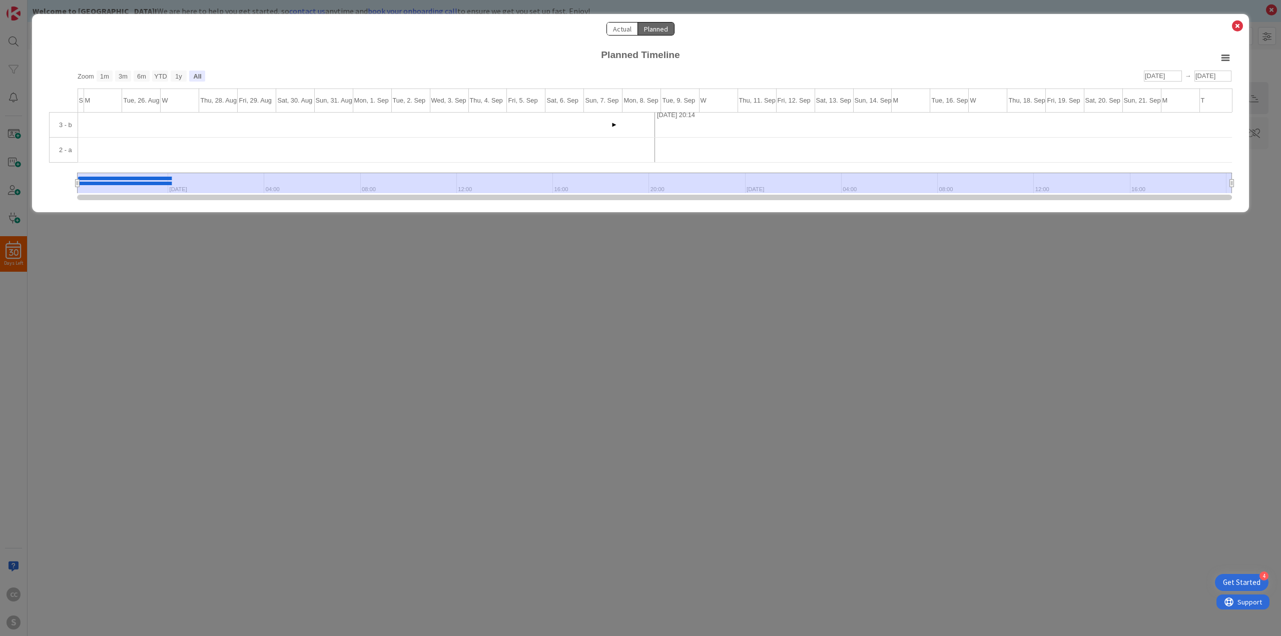
click at [631, 28] on button "Actual" at bounding box center [622, 29] width 32 height 14
select select "View all"
click at [660, 31] on button "Planned" at bounding box center [655, 29] width 37 height 14
select select "View all"
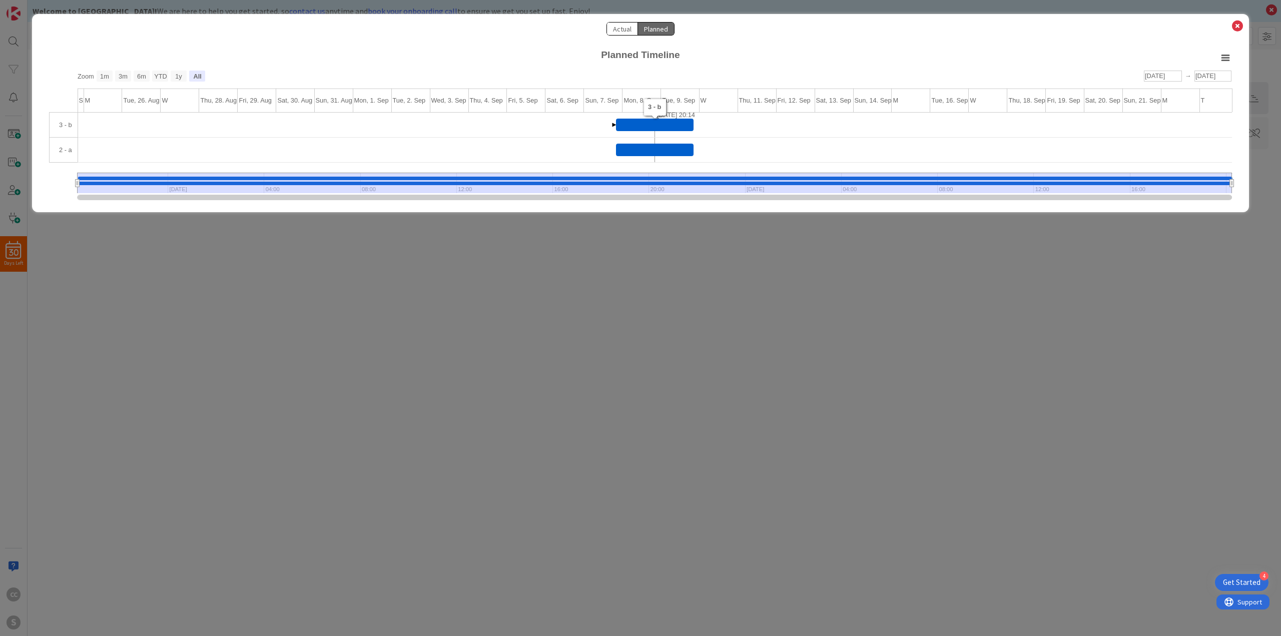
click at [621, 31] on button "Actual" at bounding box center [622, 29] width 32 height 14
select select "View all"
click at [659, 153] on icon "Actual Timeline" at bounding box center [654, 150] width 77 height 12
click at [664, 127] on icon "Actual Timeline" at bounding box center [654, 125] width 77 height 12
click at [608, 124] on rect "Actual Timeline" at bounding box center [641, 126] width 1192 height 161
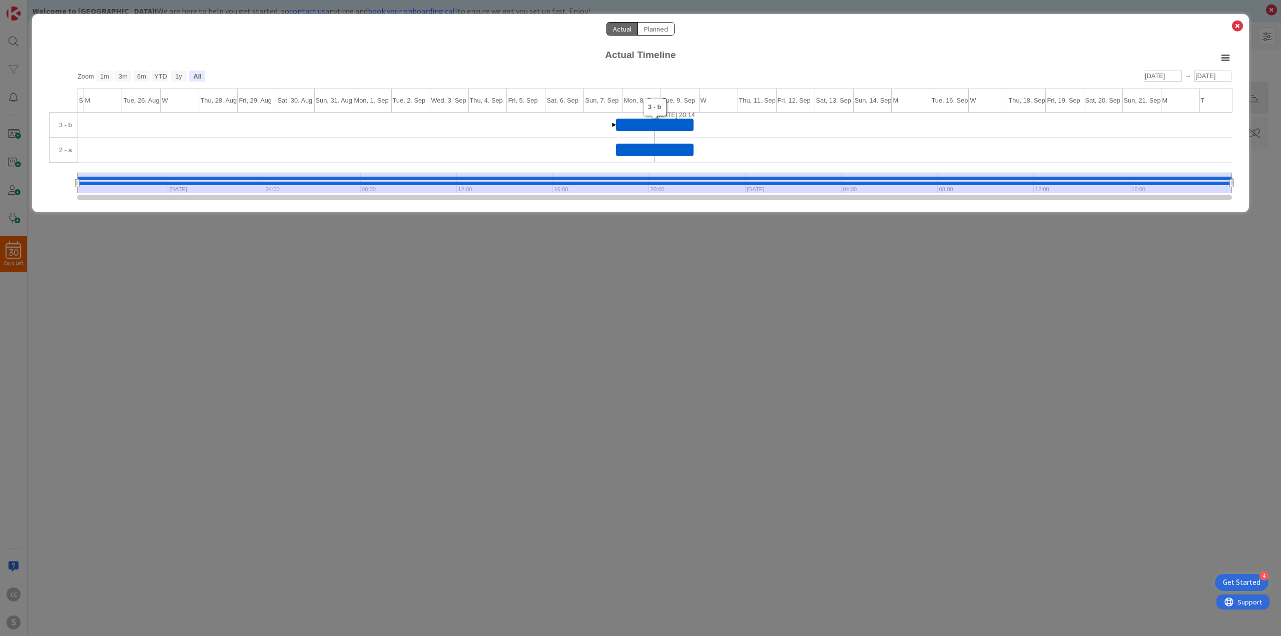
click at [615, 125] on icon "Actual Timeline" at bounding box center [614, 125] width 4 height 4
click at [613, 126] on icon "Actual Timeline" at bounding box center [614, 125] width 4 height 4
drag, startPoint x: 613, startPoint y: 124, endPoint x: 588, endPoint y: 125, distance: 24.5
click at [594, 125] on icon "Created with Highcharts 11.4.3 [DATE] 20:14 Chart context menu Actual Timeline …" at bounding box center [640, 127] width 1193 height 162
click at [1229, 26] on div "Actual Planned" at bounding box center [640, 34] width 1193 height 24
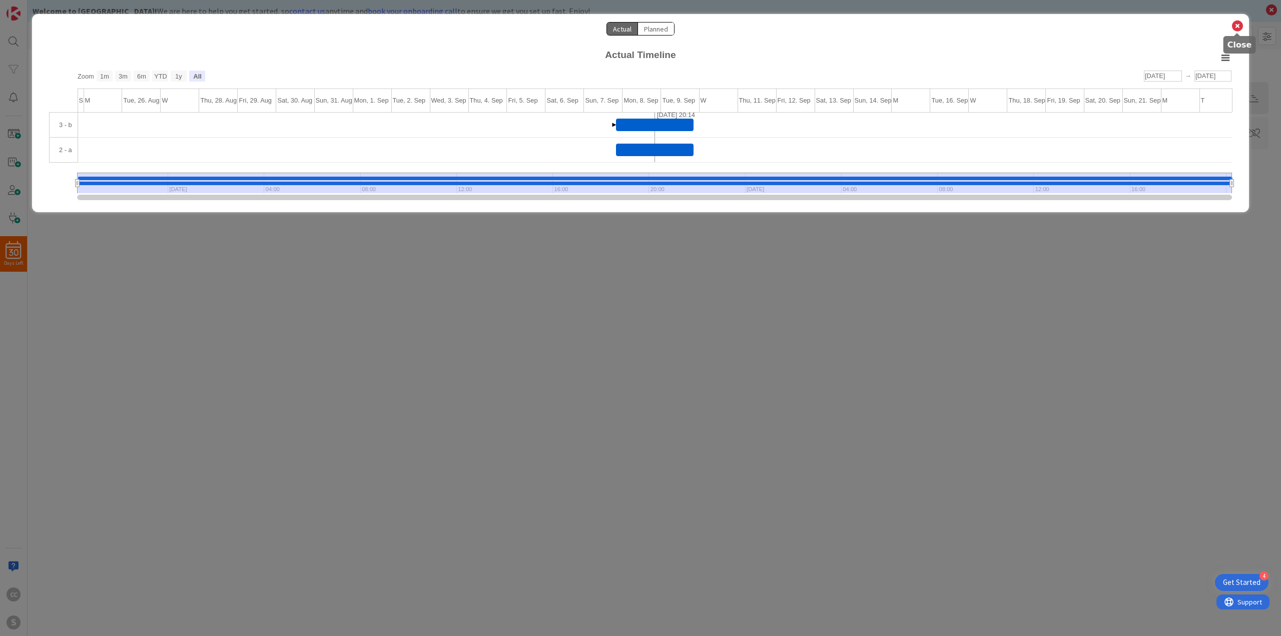
click at [1235, 27] on icon at bounding box center [1237, 26] width 13 height 14
